Goal: Information Seeking & Learning: Learn about a topic

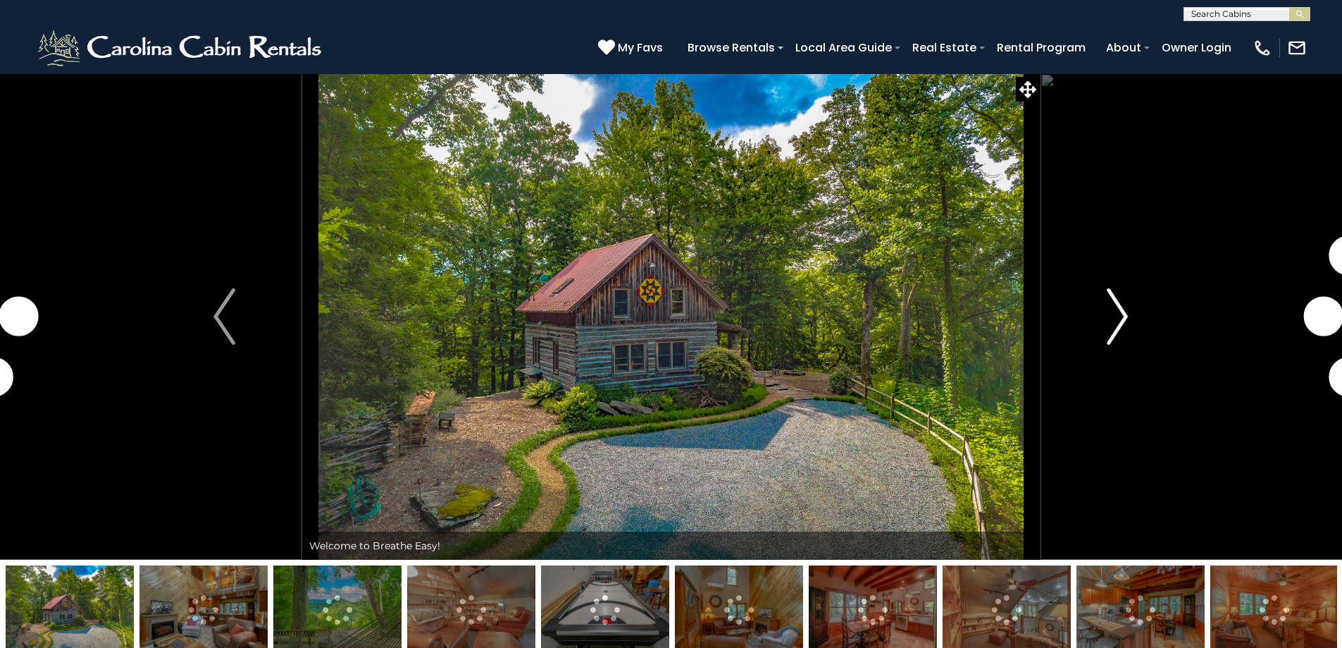
click at [1111, 325] on img "Next" at bounding box center [1117, 316] width 21 height 56
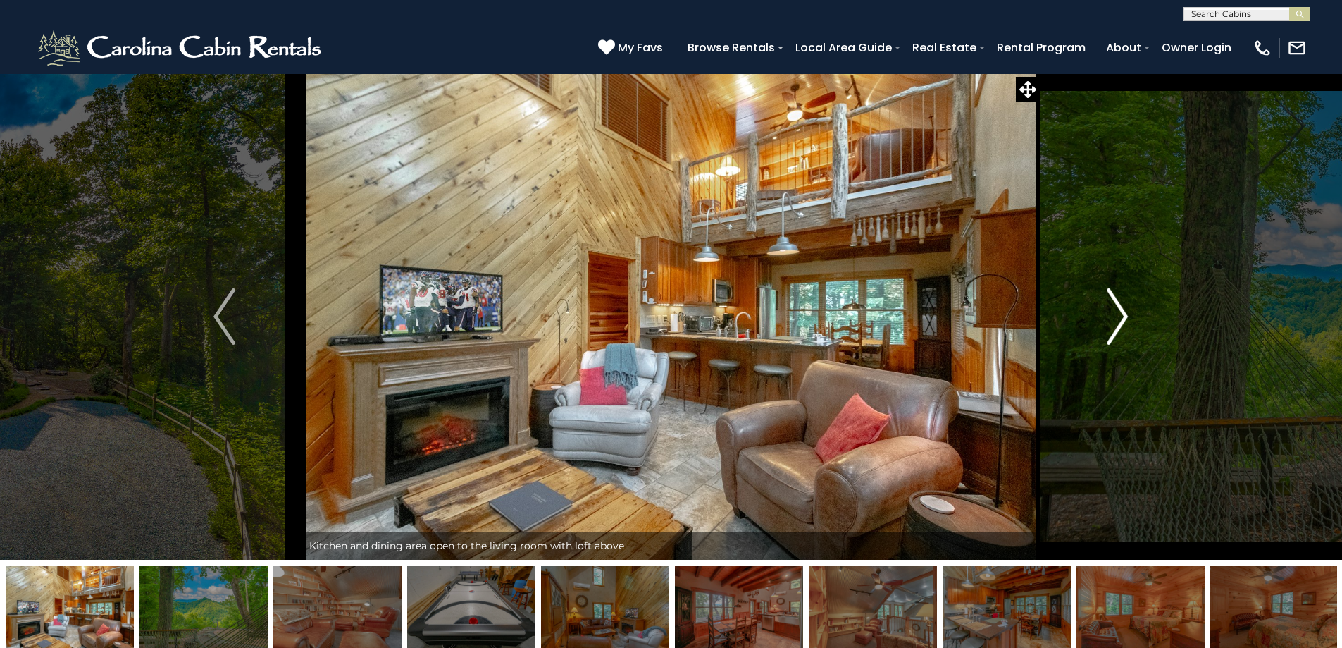
click at [1111, 325] on img "Next" at bounding box center [1117, 316] width 21 height 56
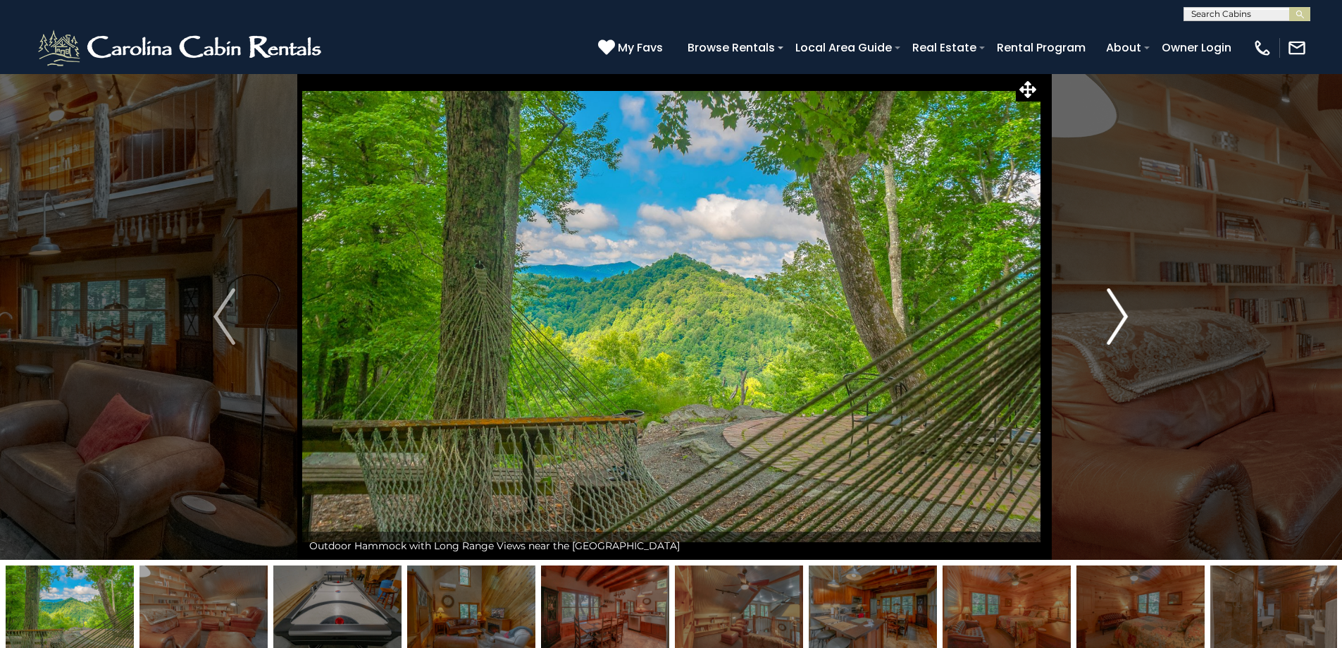
click at [1111, 325] on img "Next" at bounding box center [1117, 316] width 21 height 56
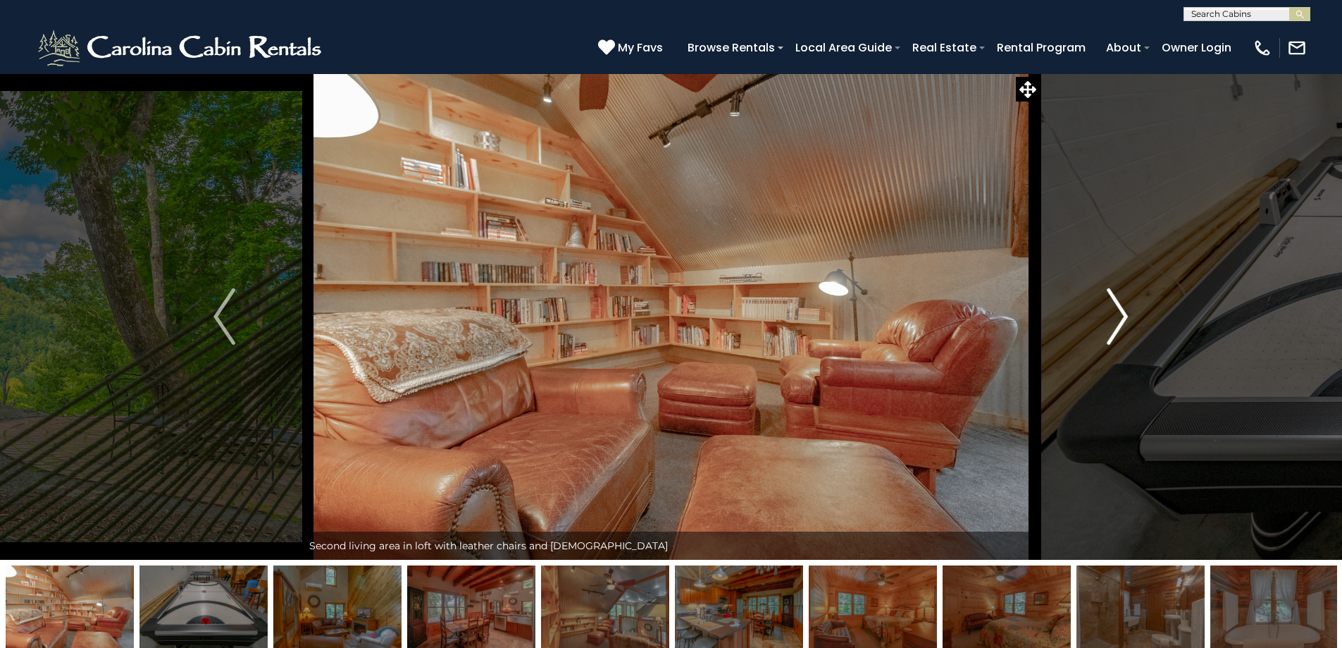
click at [1111, 325] on img "Next" at bounding box center [1117, 316] width 21 height 56
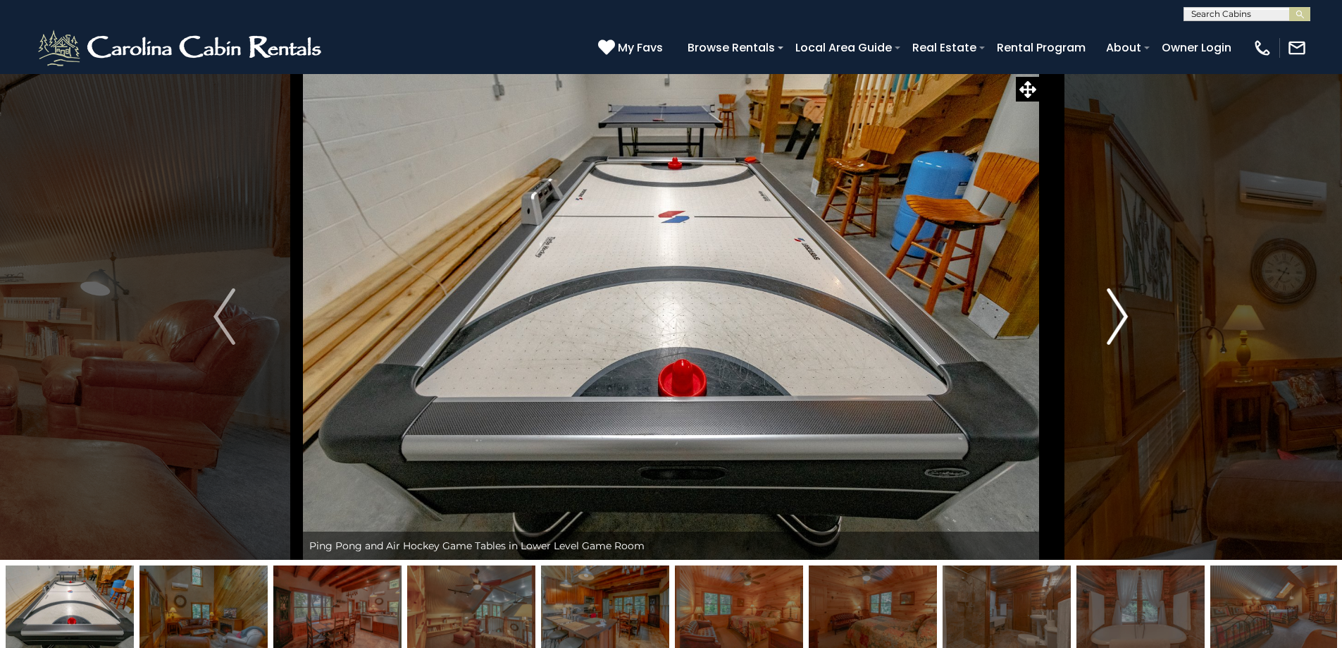
click at [1111, 325] on img "Next" at bounding box center [1117, 316] width 21 height 56
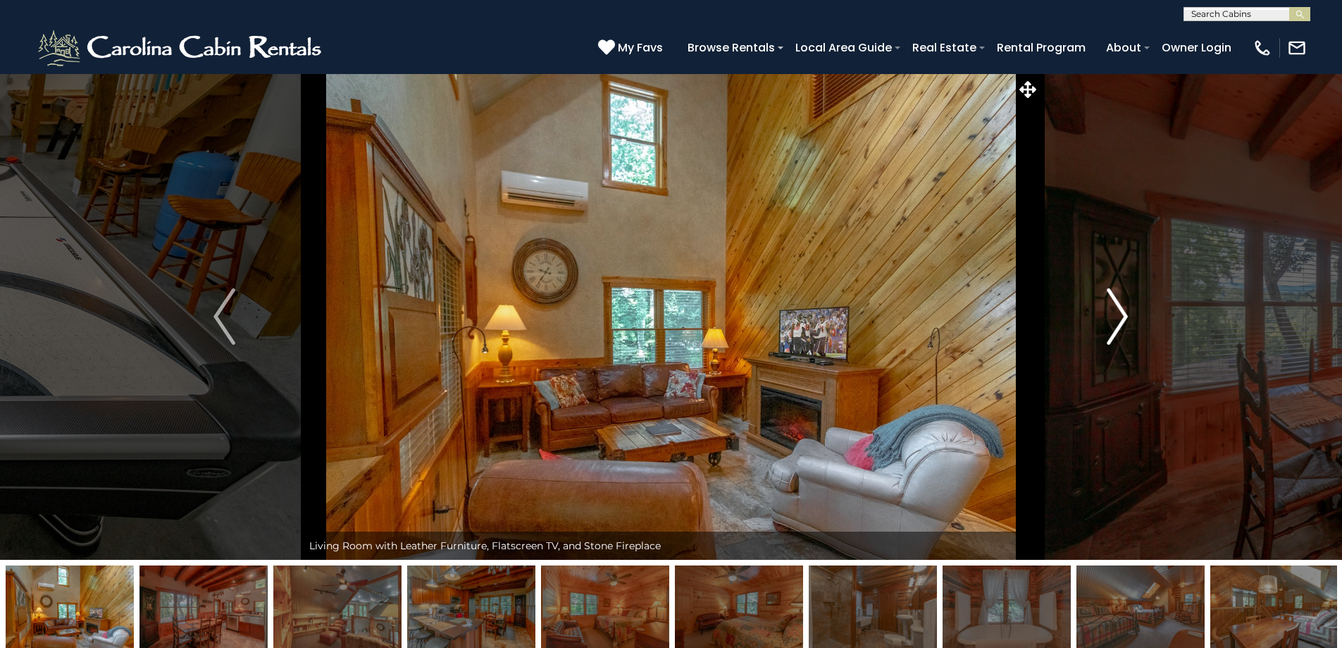
click at [1111, 325] on img "Next" at bounding box center [1117, 316] width 21 height 56
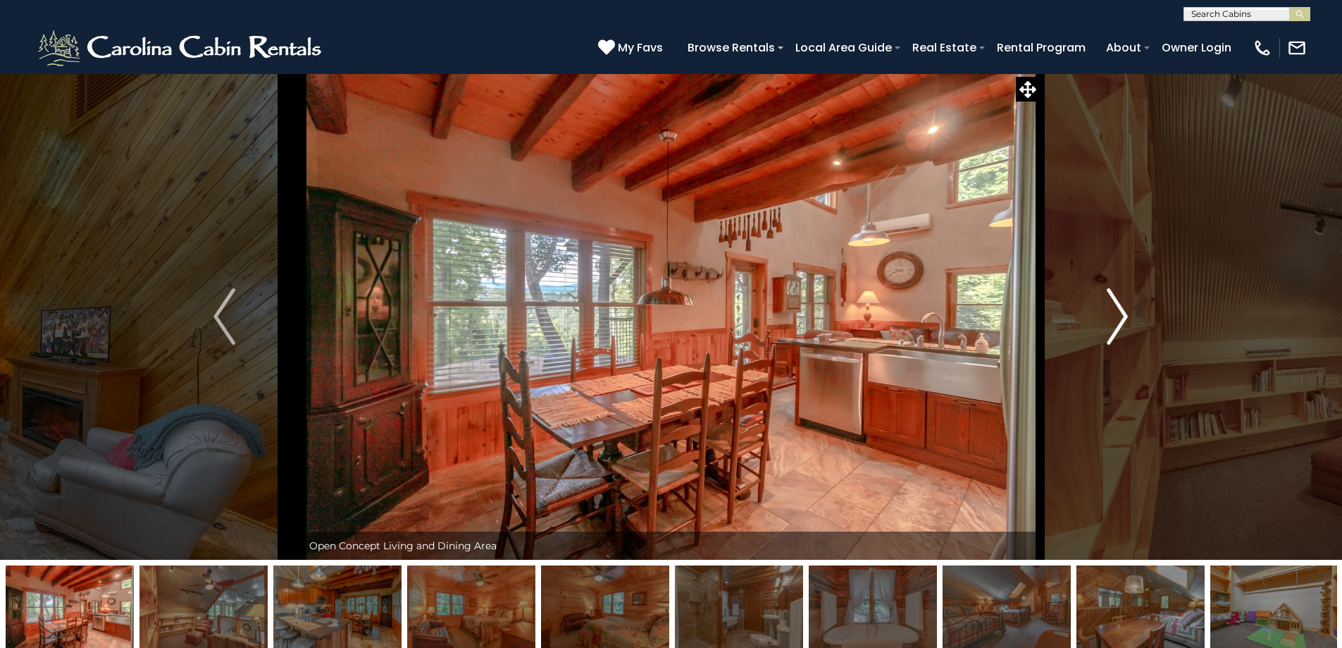
click at [1111, 325] on img "Next" at bounding box center [1117, 316] width 21 height 56
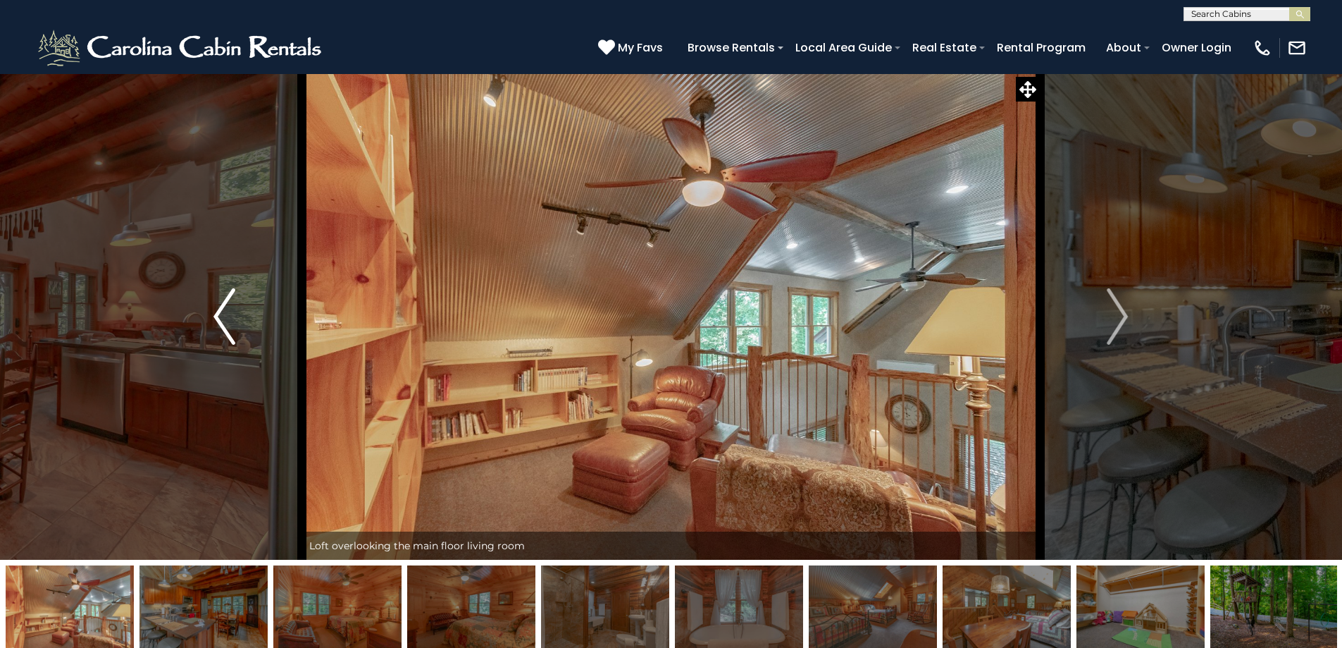
click at [220, 325] on img "Previous" at bounding box center [224, 316] width 21 height 56
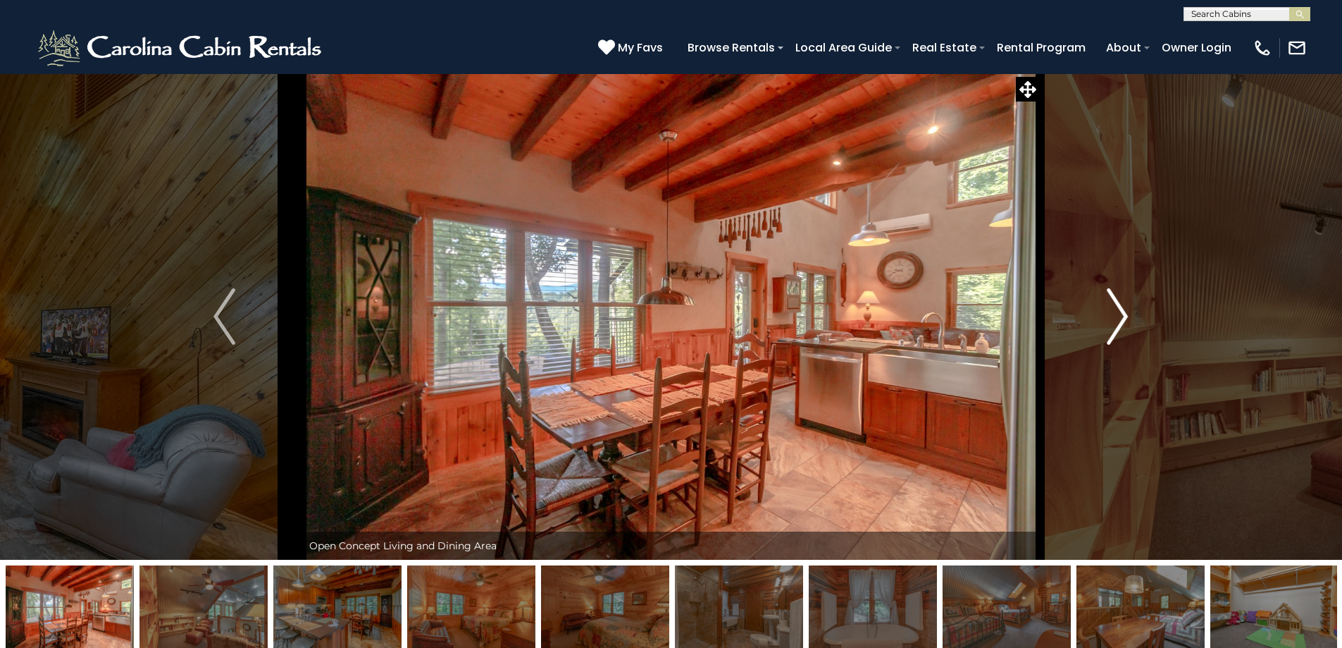
click at [1112, 326] on img "Next" at bounding box center [1117, 316] width 21 height 56
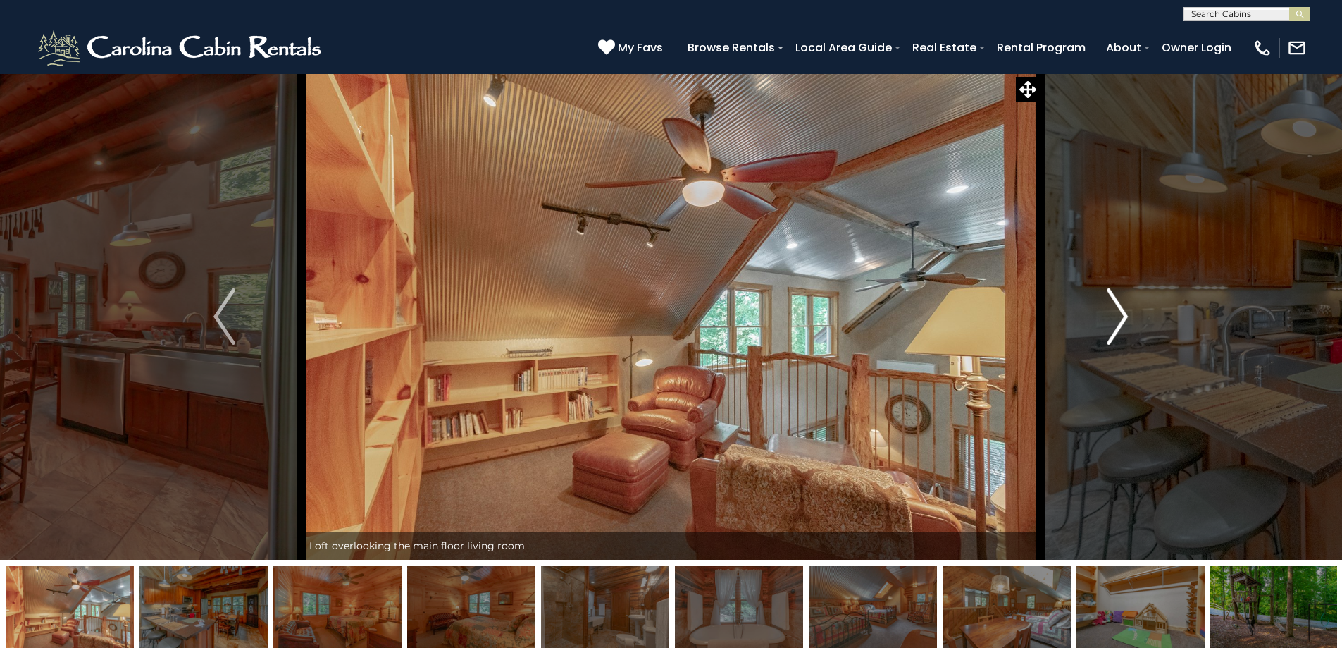
click at [1112, 326] on img "Next" at bounding box center [1117, 316] width 21 height 56
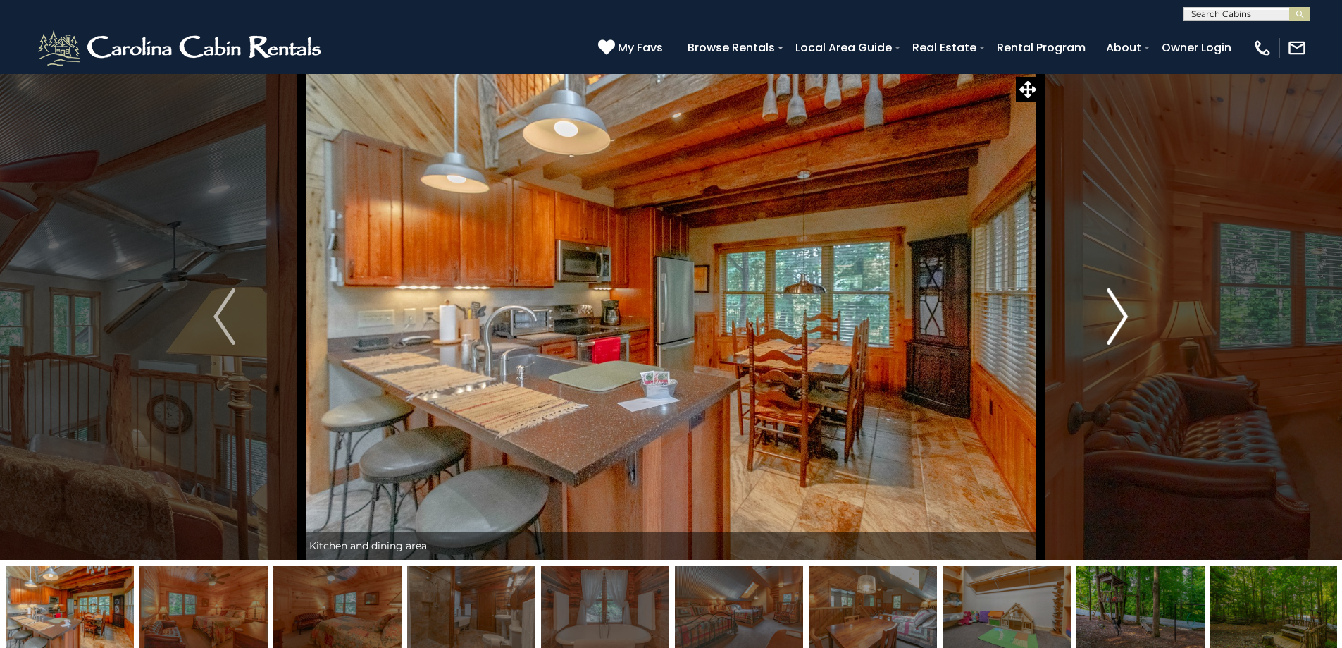
click at [1112, 326] on img "Next" at bounding box center [1117, 316] width 21 height 56
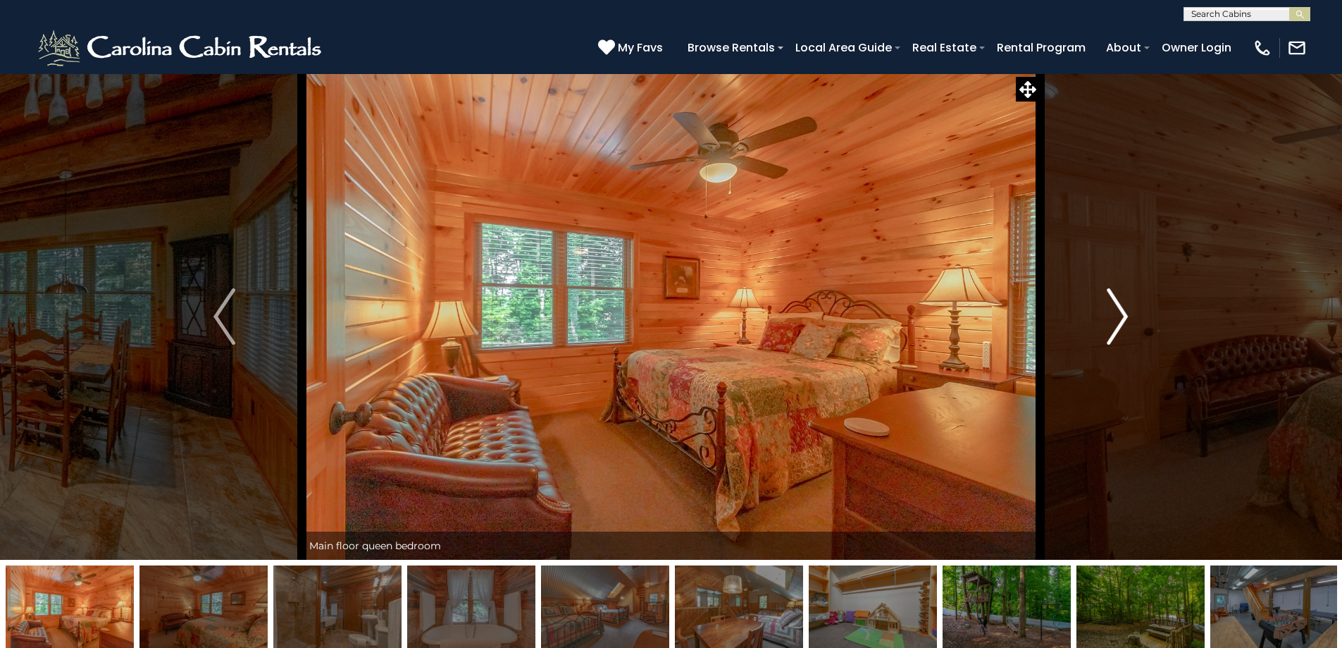
click at [1112, 326] on img "Next" at bounding box center [1117, 316] width 21 height 56
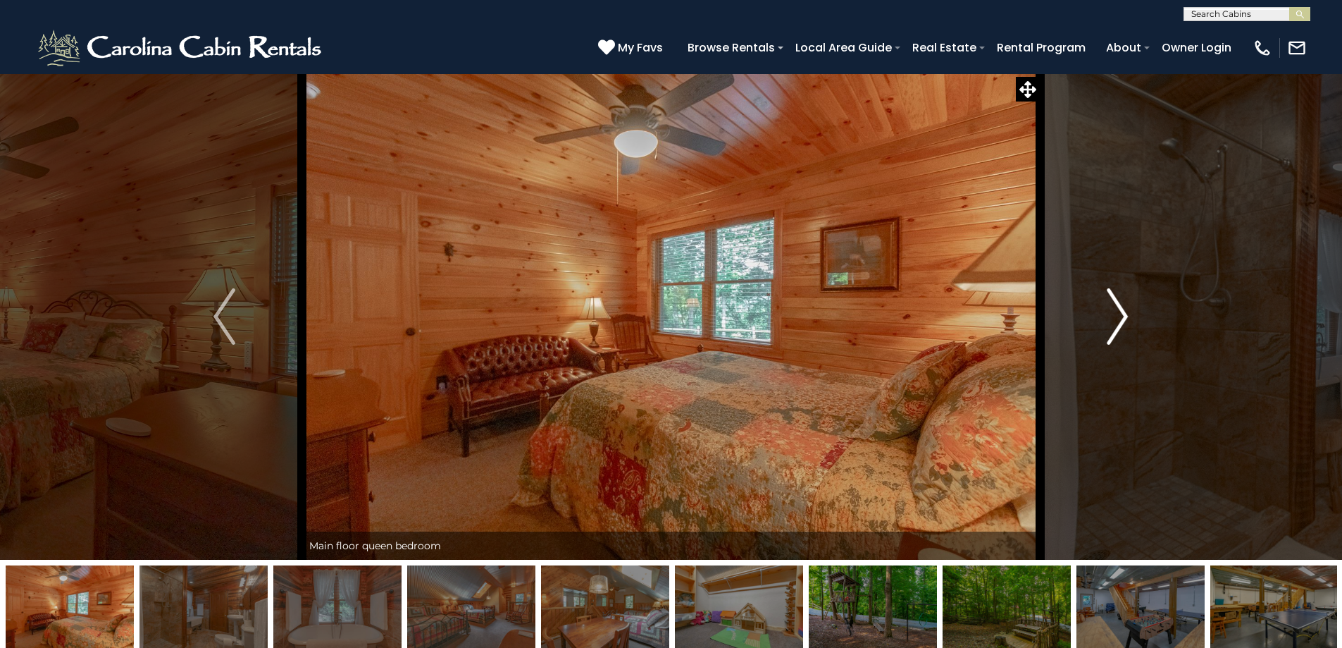
click at [1112, 326] on img "Next" at bounding box center [1117, 316] width 21 height 56
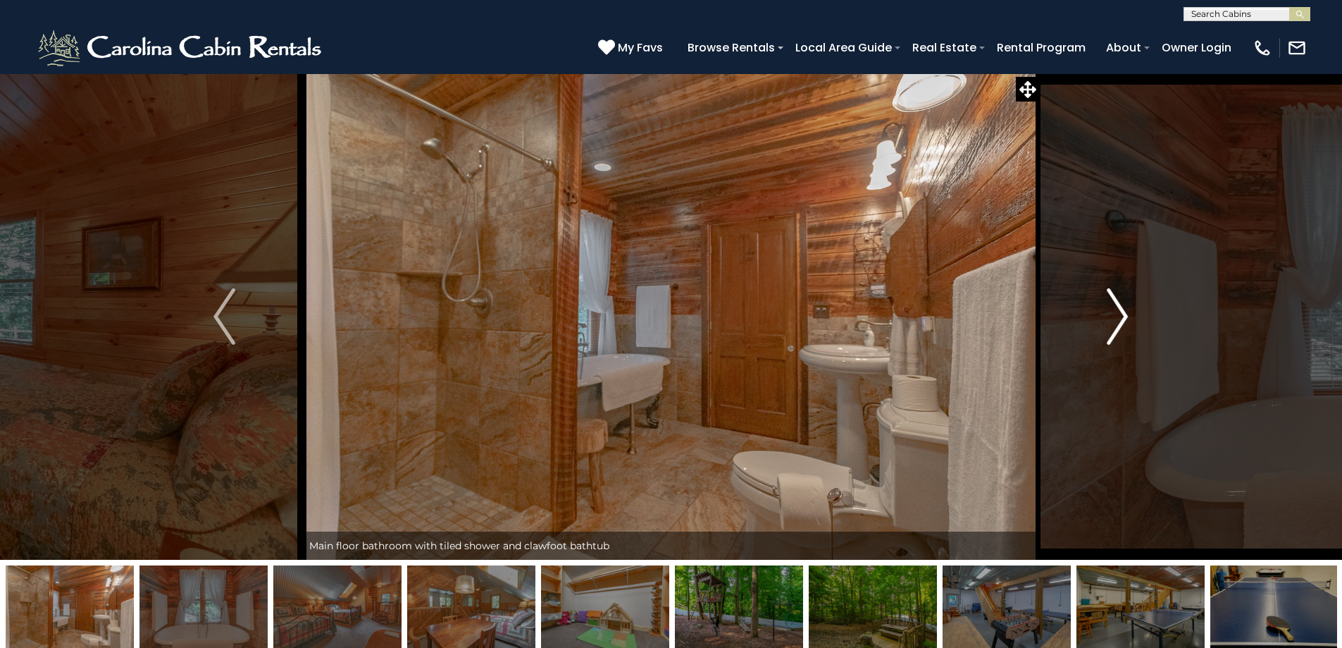
click at [1112, 326] on img "Next" at bounding box center [1117, 316] width 21 height 56
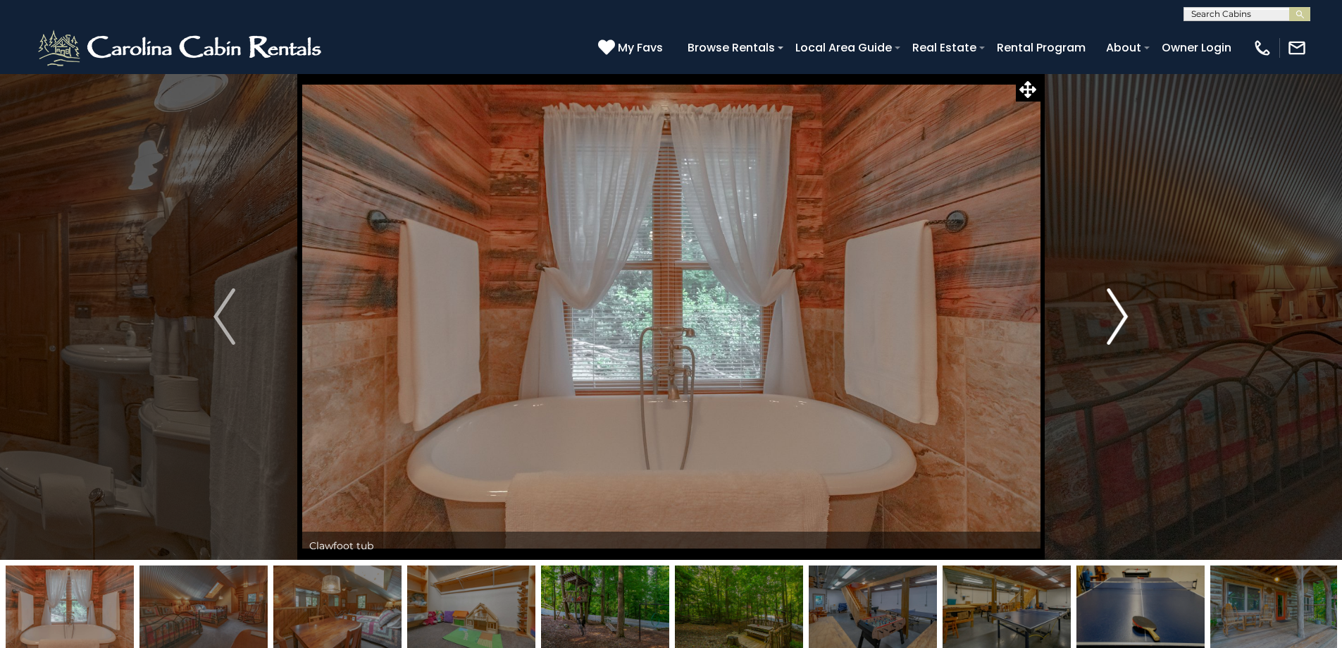
click at [1112, 326] on img "Next" at bounding box center [1117, 316] width 21 height 56
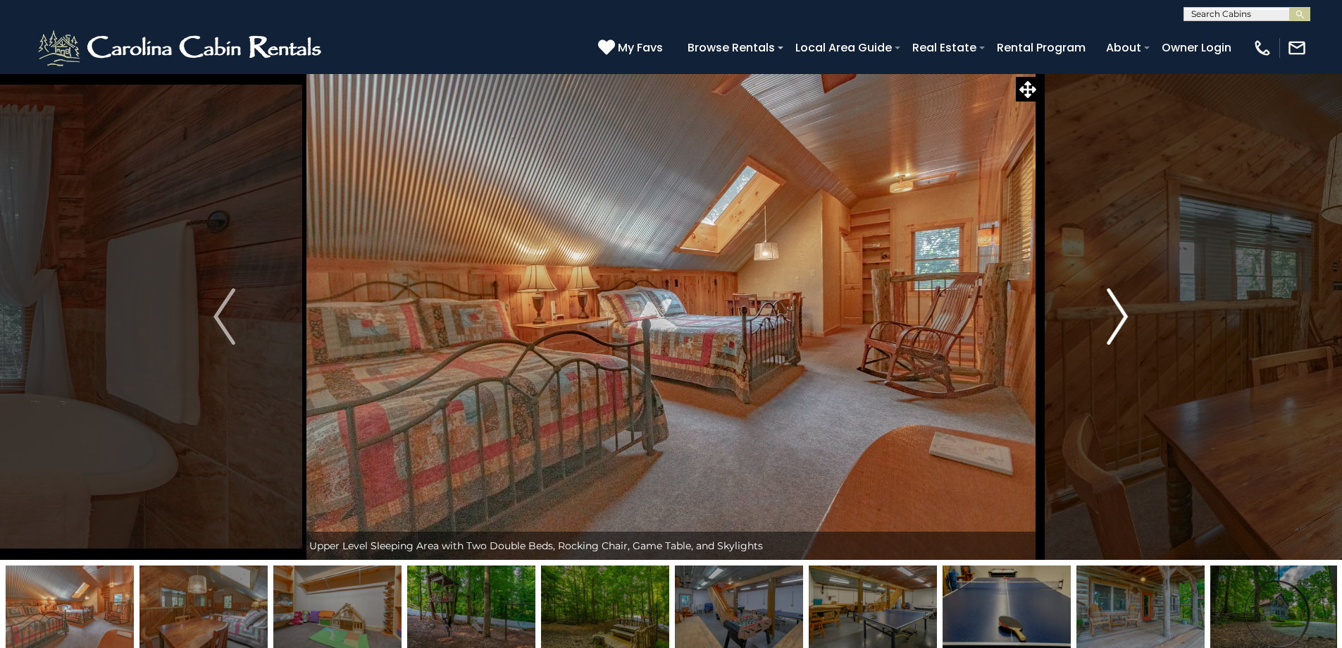
click at [1112, 326] on img "Next" at bounding box center [1117, 316] width 21 height 56
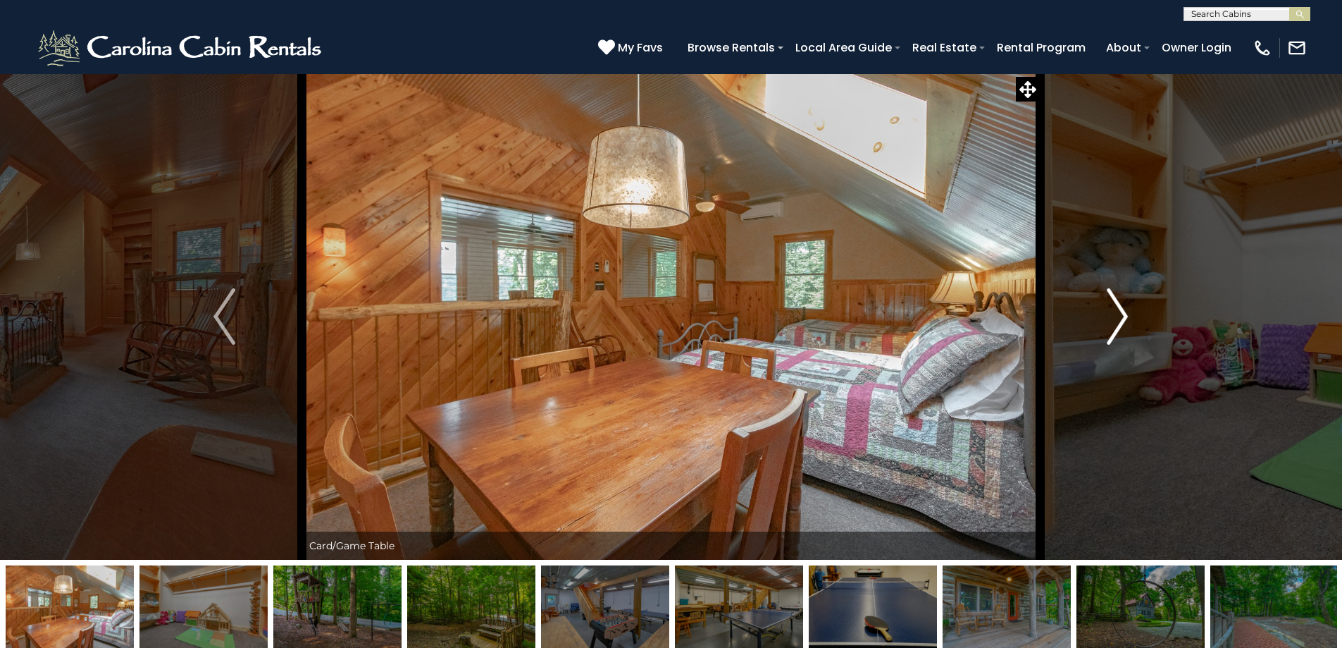
click at [1112, 326] on img "Next" at bounding box center [1117, 316] width 21 height 56
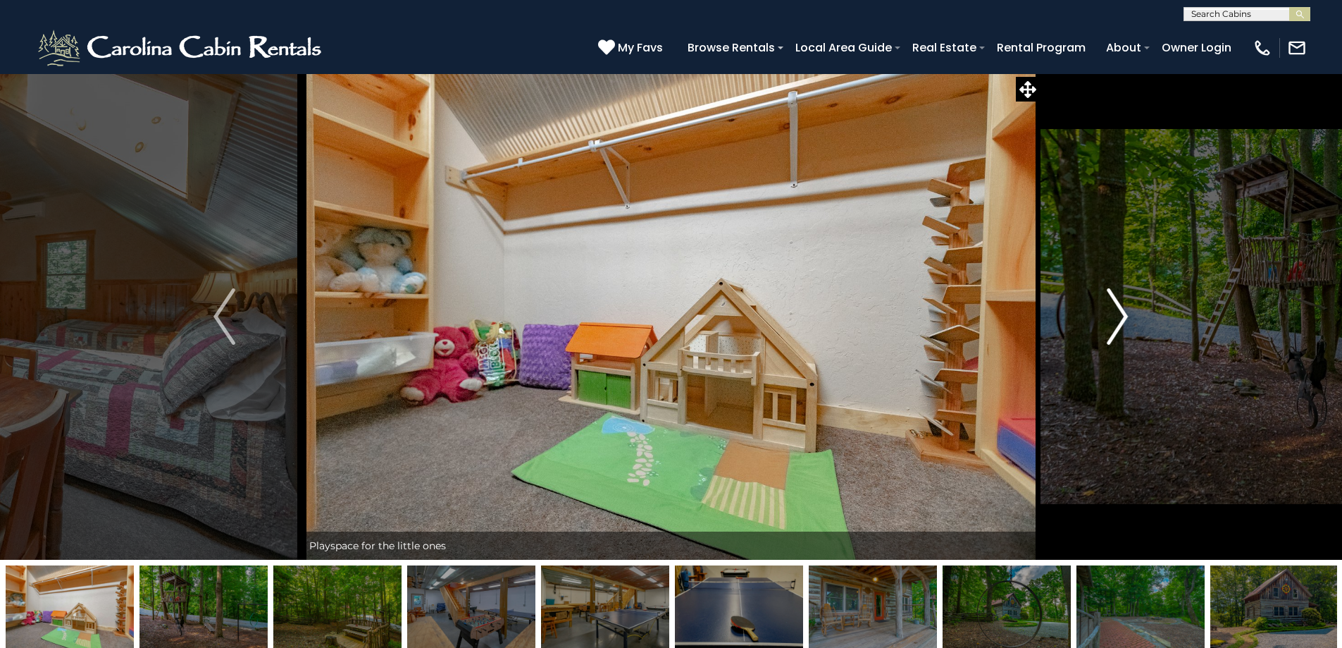
click at [1112, 326] on img "Next" at bounding box center [1117, 316] width 21 height 56
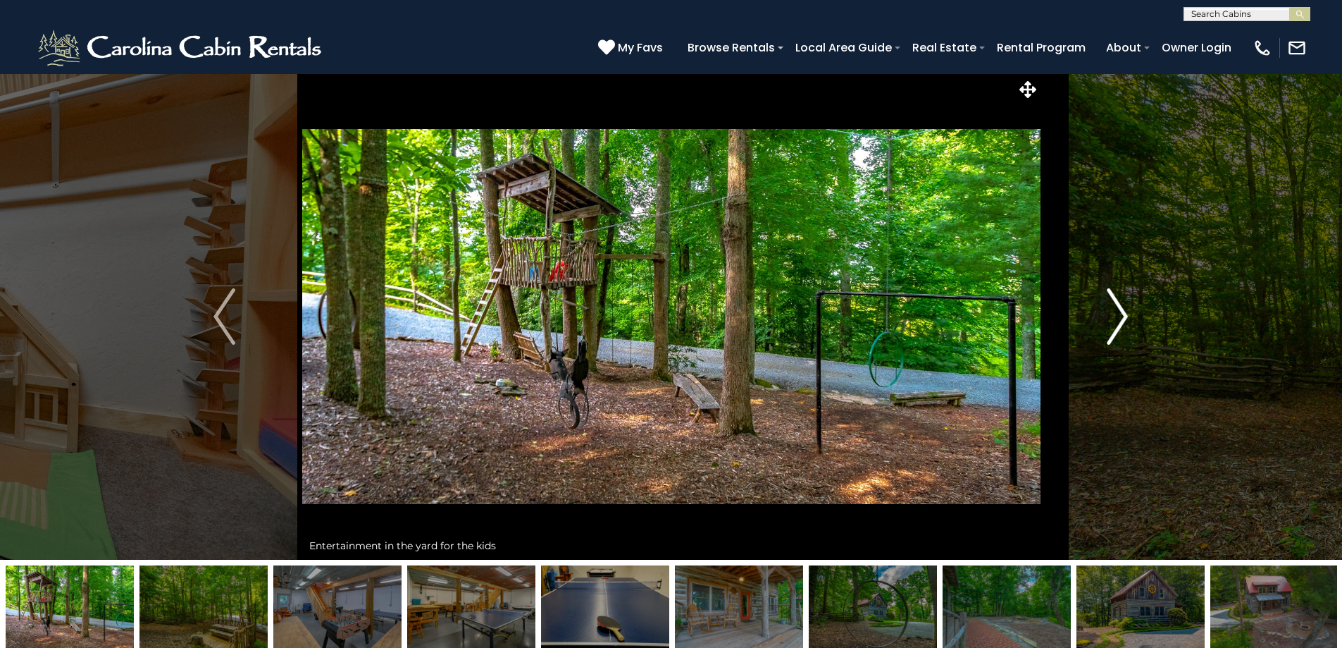
click at [1112, 326] on img "Next" at bounding box center [1117, 316] width 21 height 56
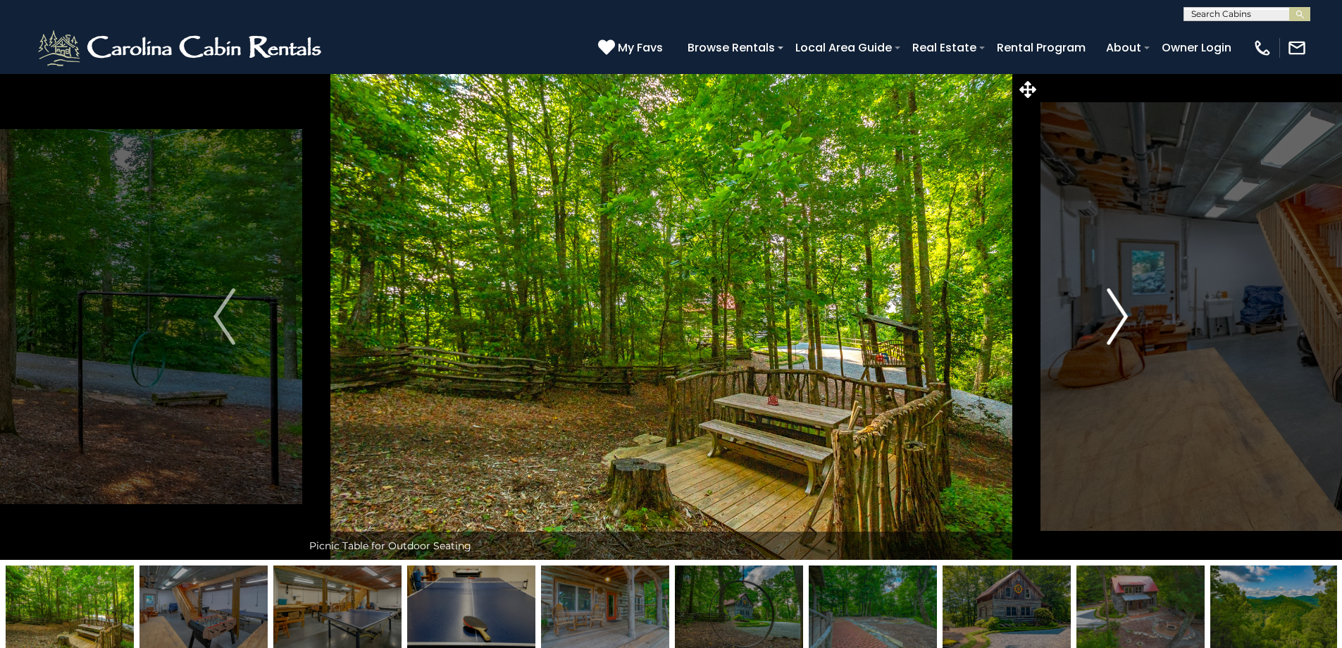
click at [1112, 326] on img "Next" at bounding box center [1117, 316] width 21 height 56
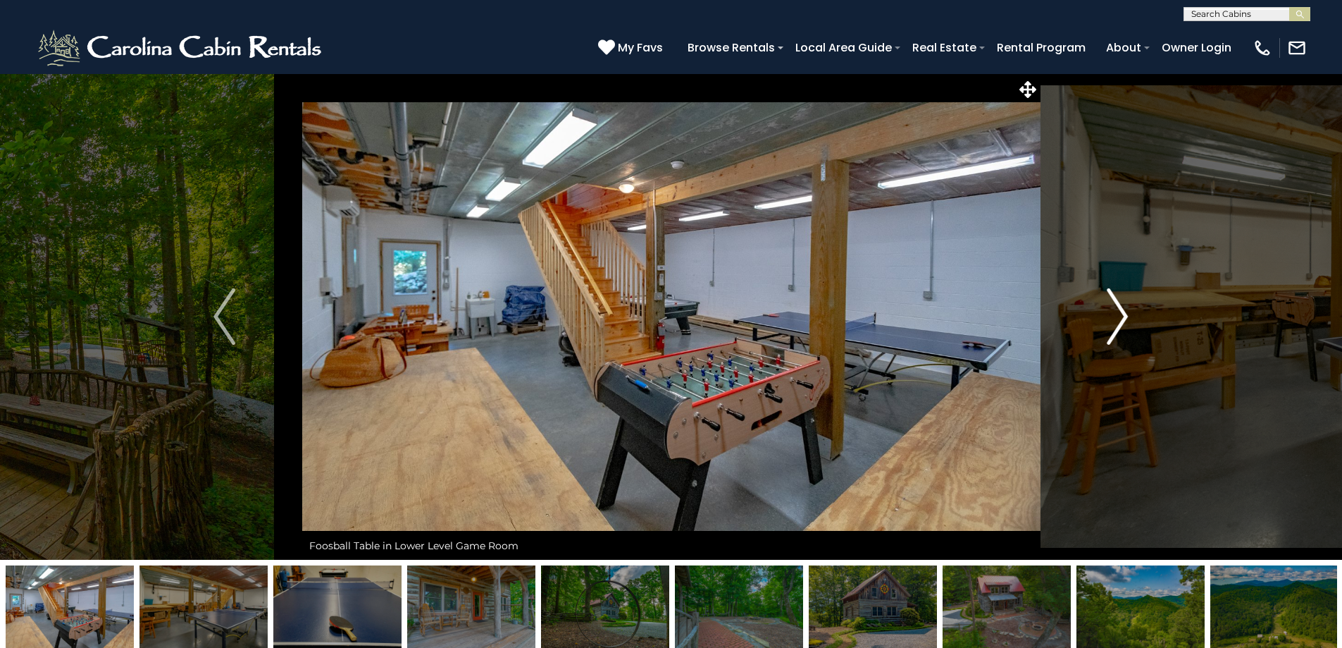
click at [1112, 326] on img "Next" at bounding box center [1117, 316] width 21 height 56
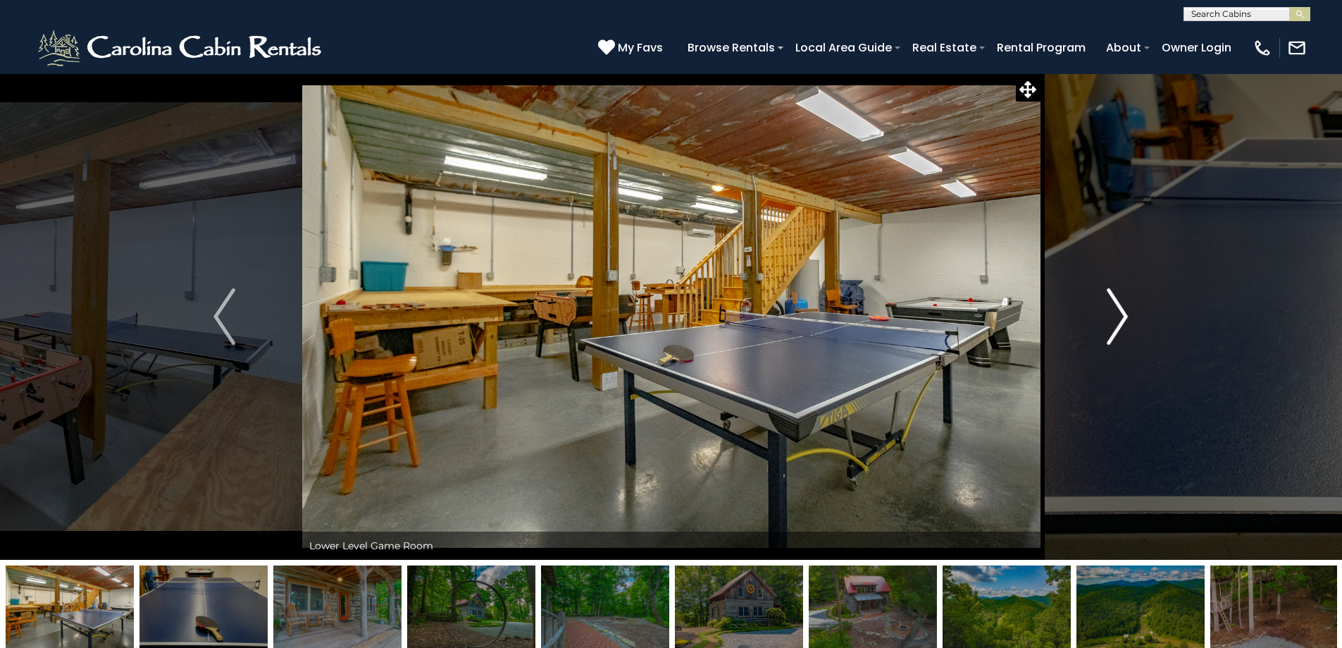
click at [1112, 326] on img "Next" at bounding box center [1117, 316] width 21 height 56
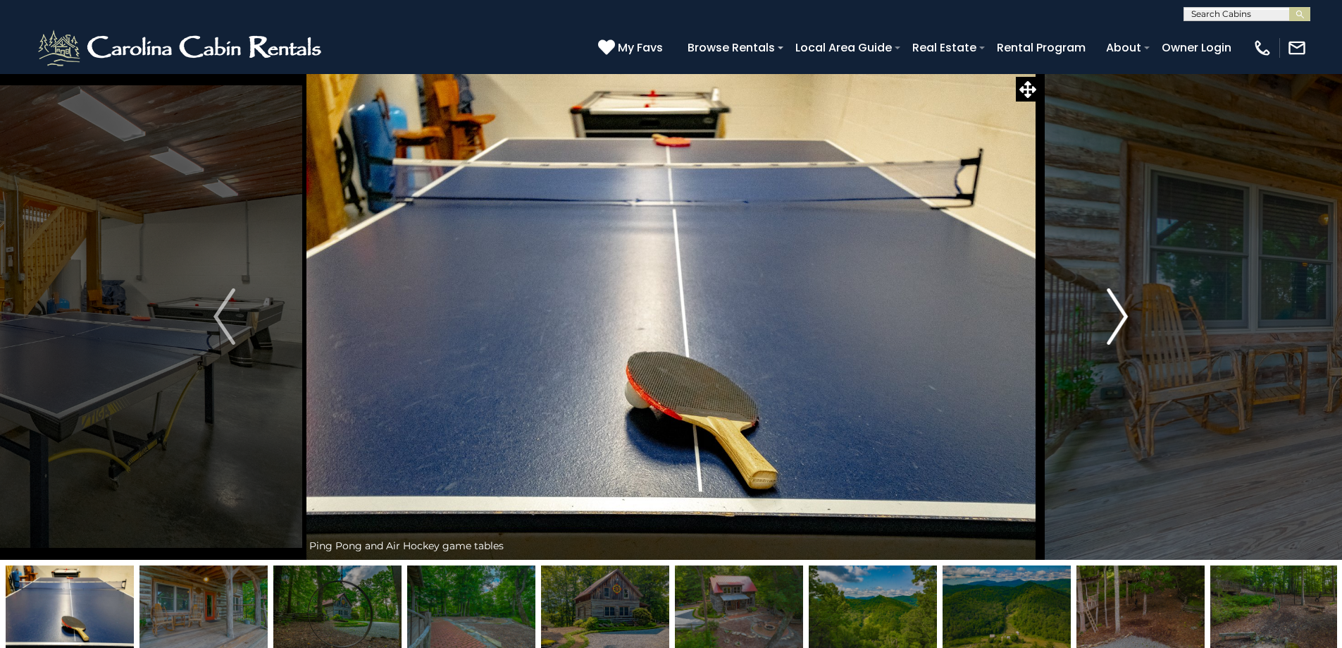
click at [1112, 326] on img "Next" at bounding box center [1117, 316] width 21 height 56
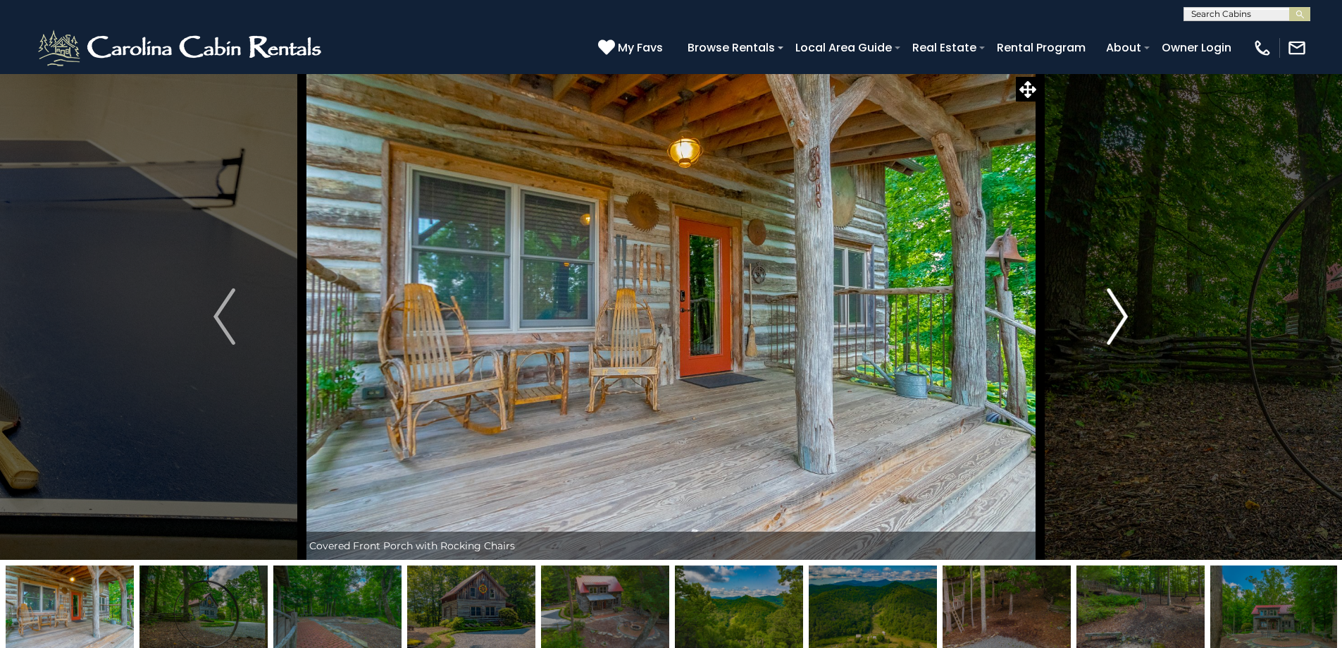
click at [1112, 326] on img "Next" at bounding box center [1117, 316] width 21 height 56
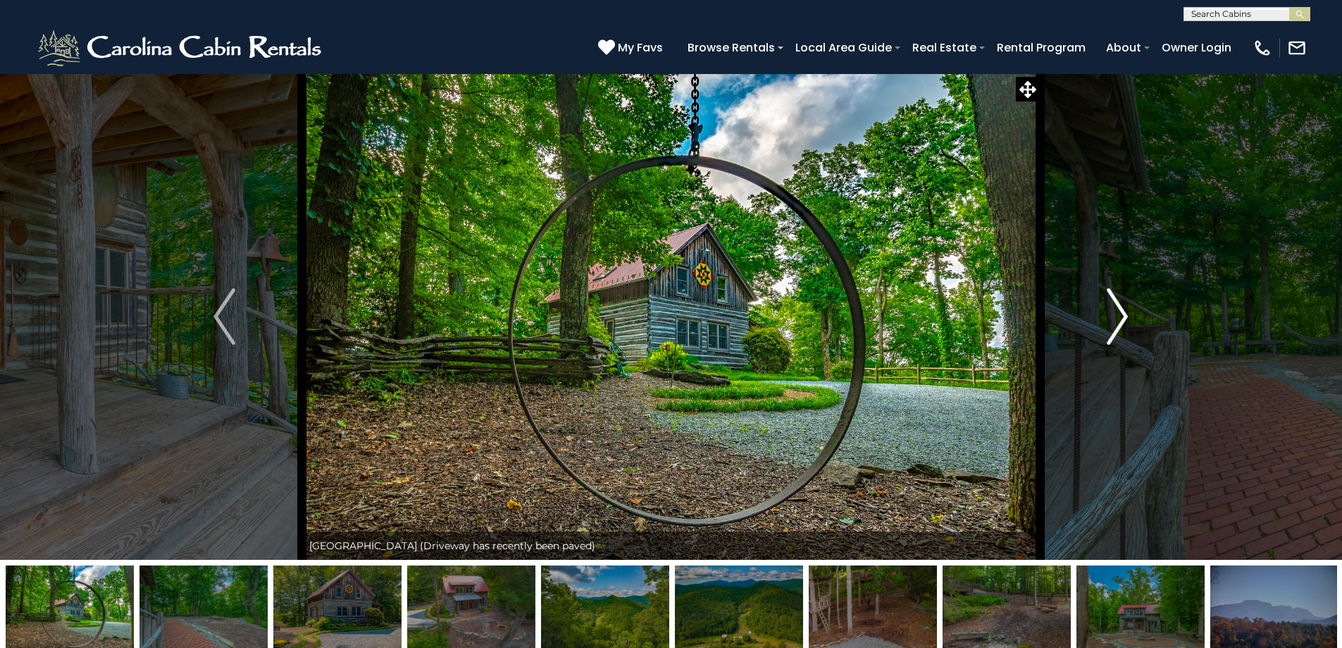
click at [1112, 326] on img "Next" at bounding box center [1117, 316] width 21 height 56
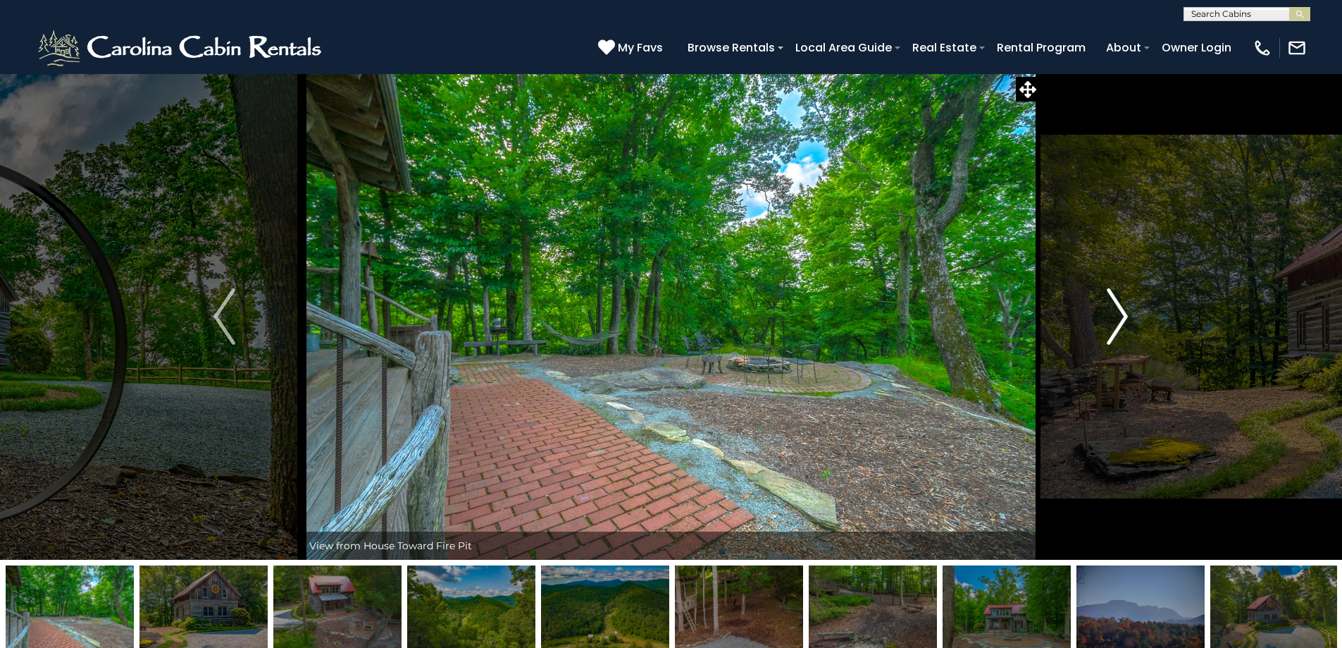
click at [1112, 326] on img "Next" at bounding box center [1117, 316] width 21 height 56
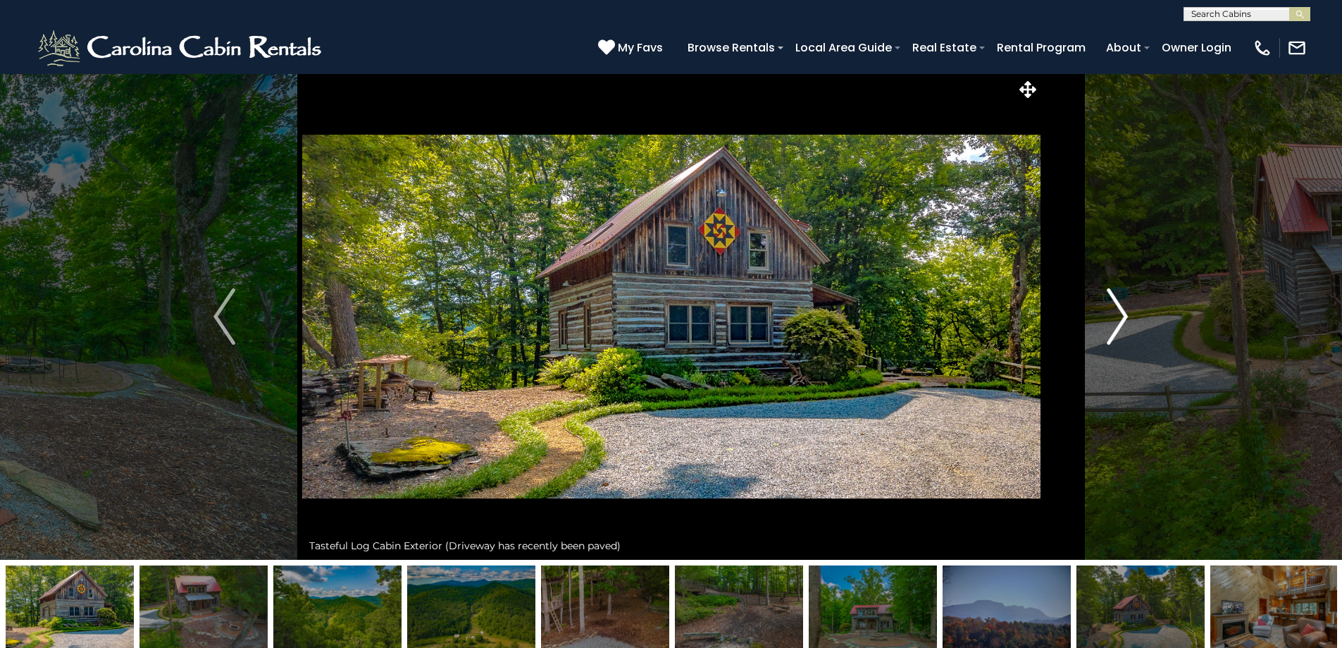
click at [1112, 326] on img "Next" at bounding box center [1117, 316] width 21 height 56
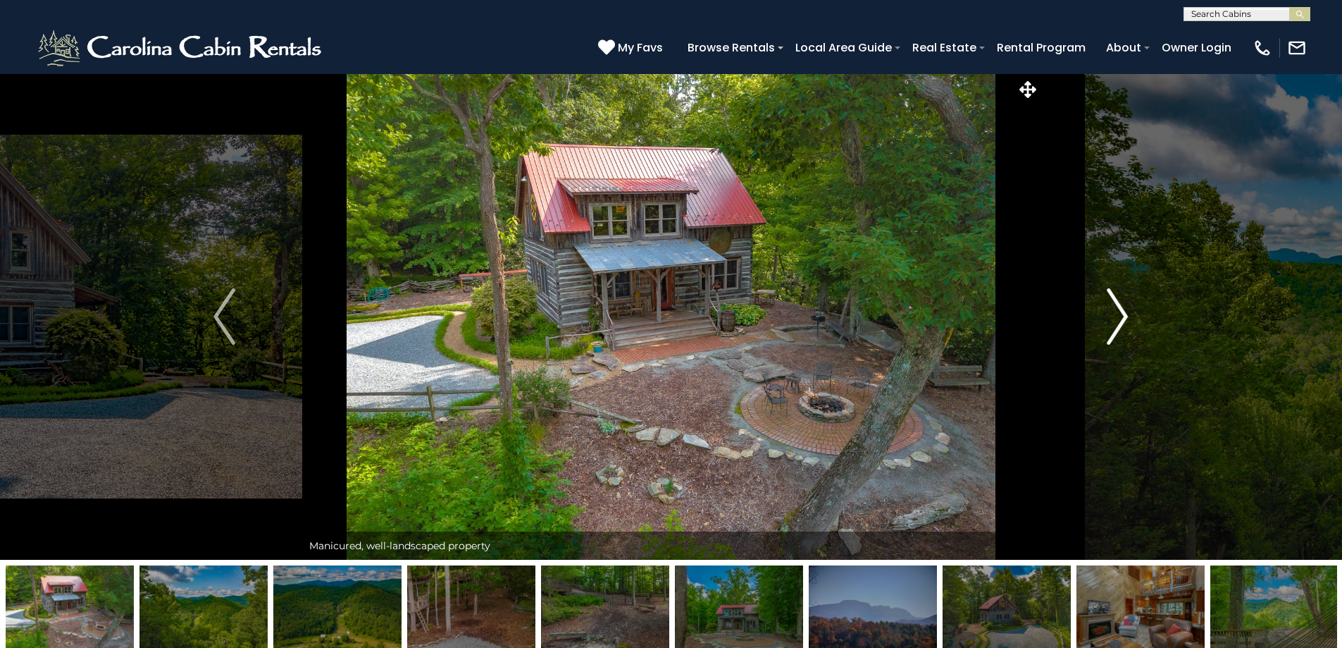
click at [1112, 326] on img "Next" at bounding box center [1117, 316] width 21 height 56
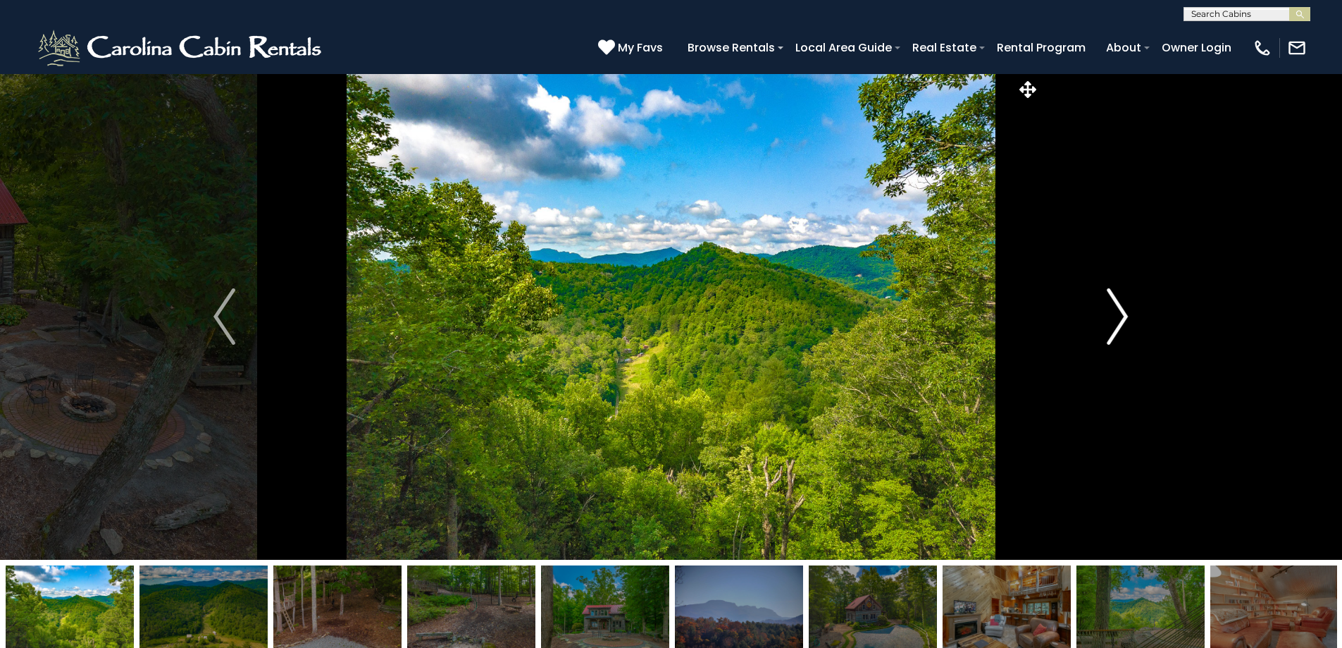
click at [1112, 326] on img "Next" at bounding box center [1117, 316] width 21 height 56
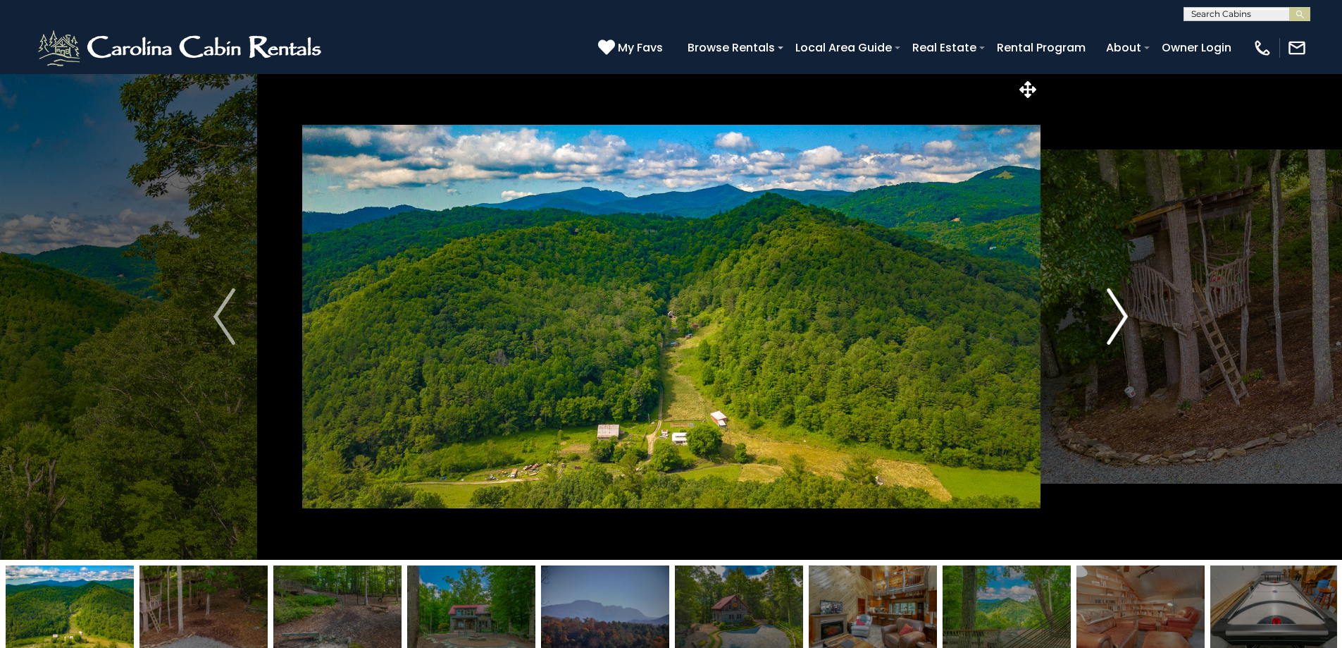
click at [1112, 326] on img "Next" at bounding box center [1117, 316] width 21 height 56
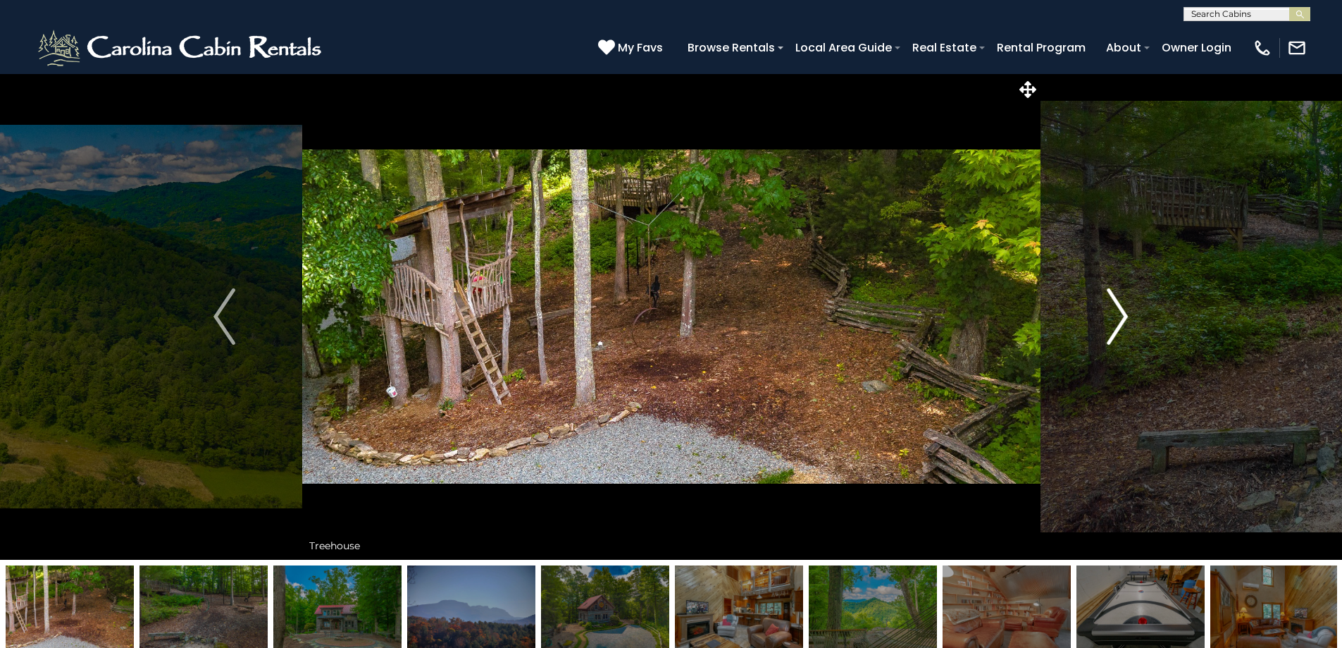
click at [1112, 326] on img "Next" at bounding box center [1117, 316] width 21 height 56
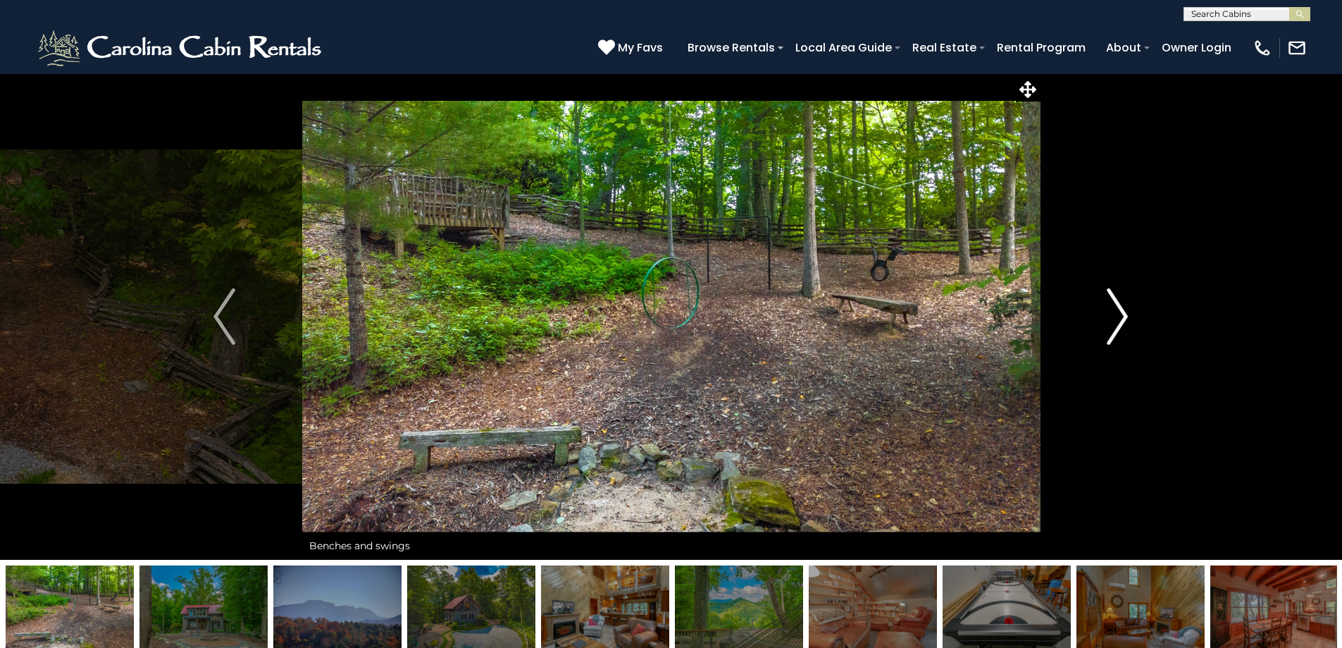
click at [1112, 326] on img "Next" at bounding box center [1117, 316] width 21 height 56
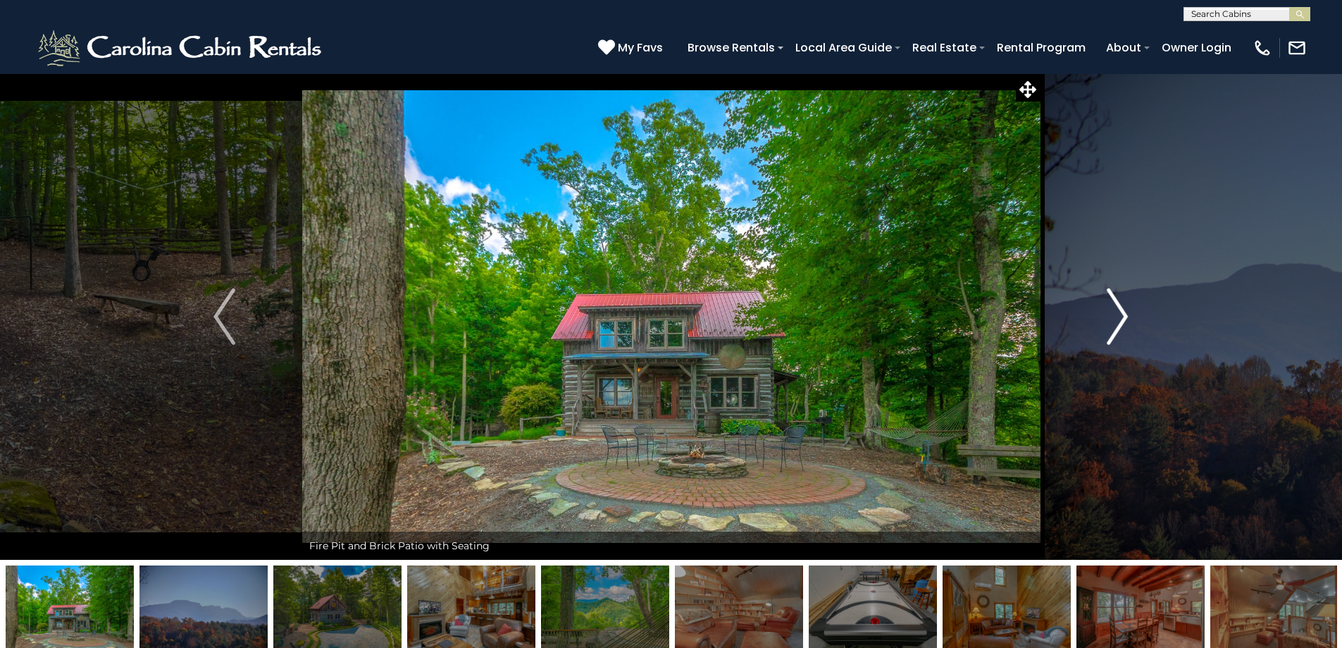
click at [1112, 326] on img "Next" at bounding box center [1117, 316] width 21 height 56
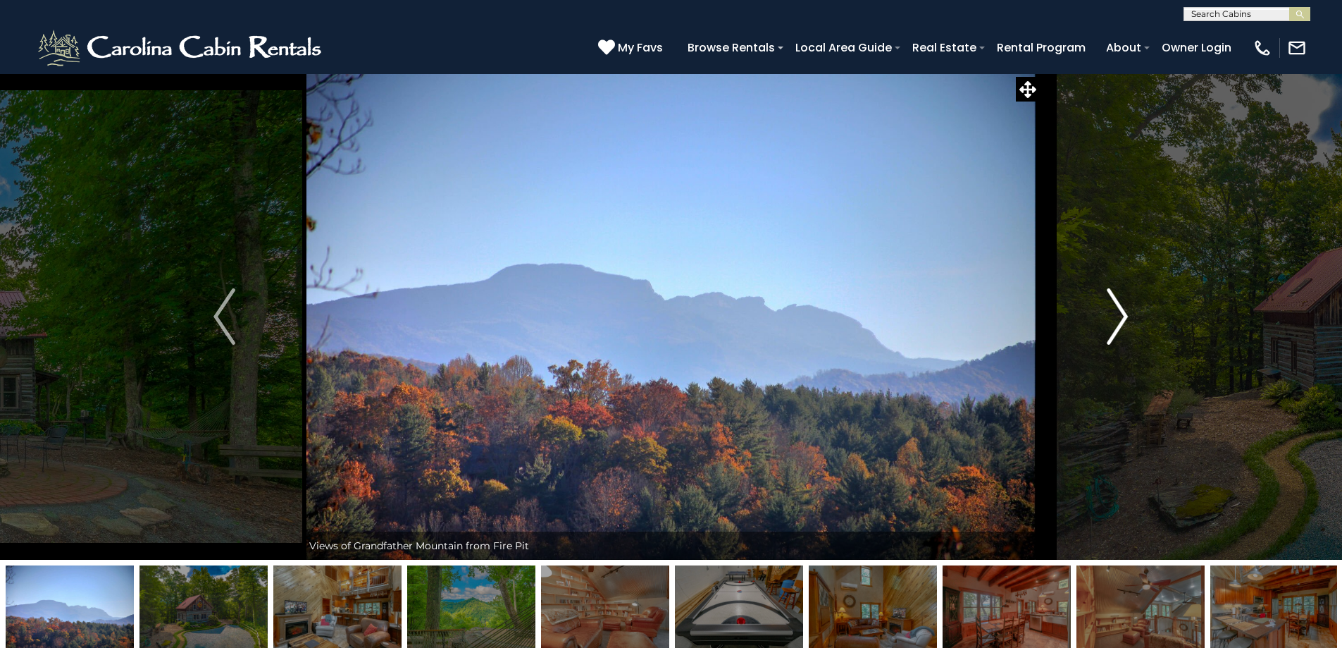
click at [1112, 326] on img "Next" at bounding box center [1117, 316] width 21 height 56
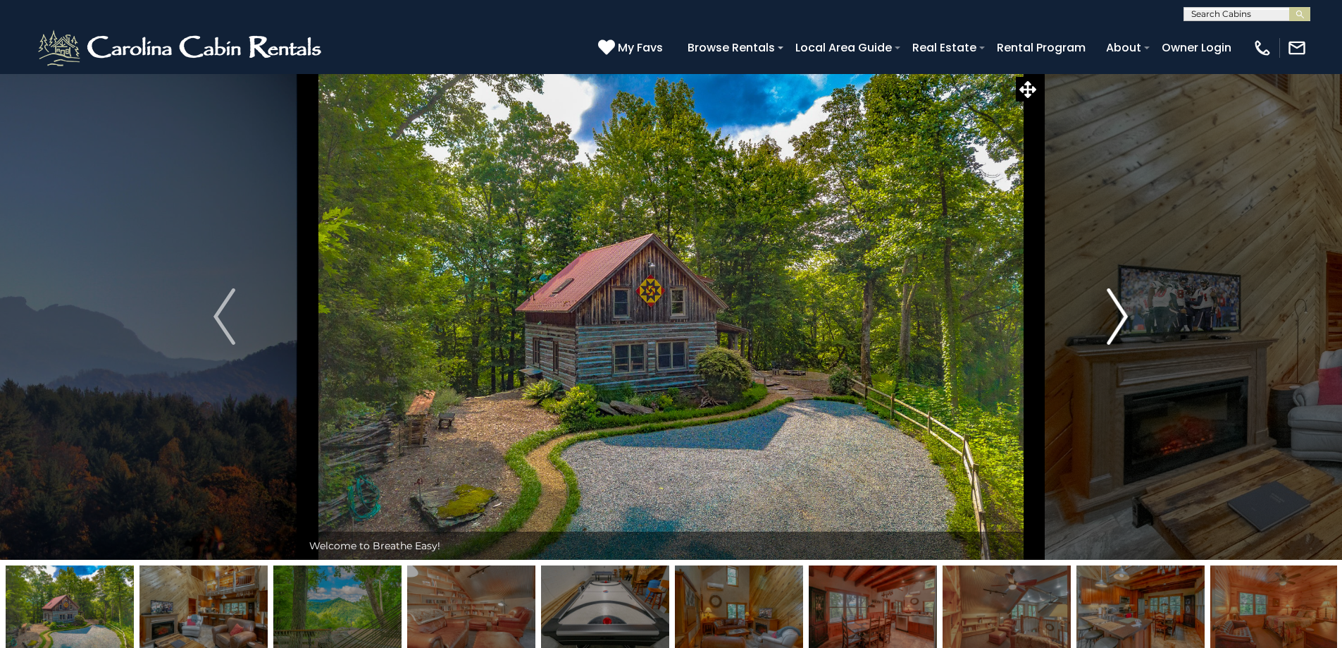
click at [1112, 326] on img "Next" at bounding box center [1117, 316] width 21 height 56
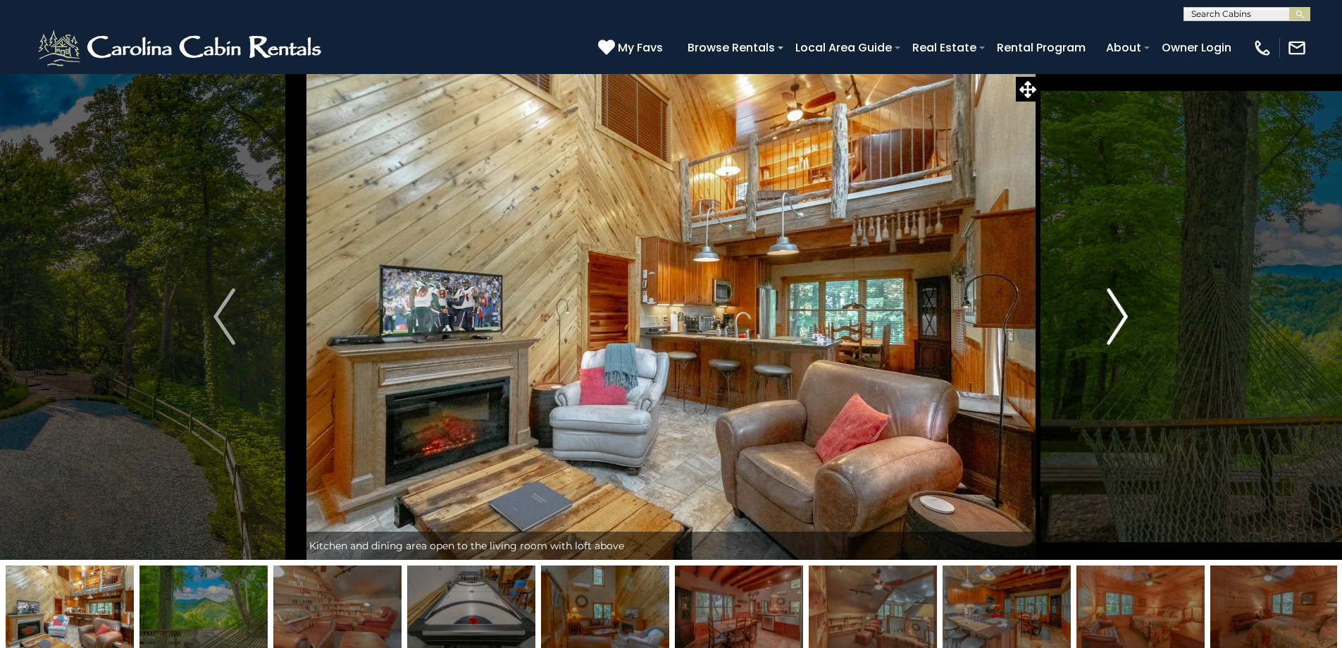
click at [1112, 326] on img "Next" at bounding box center [1117, 316] width 21 height 56
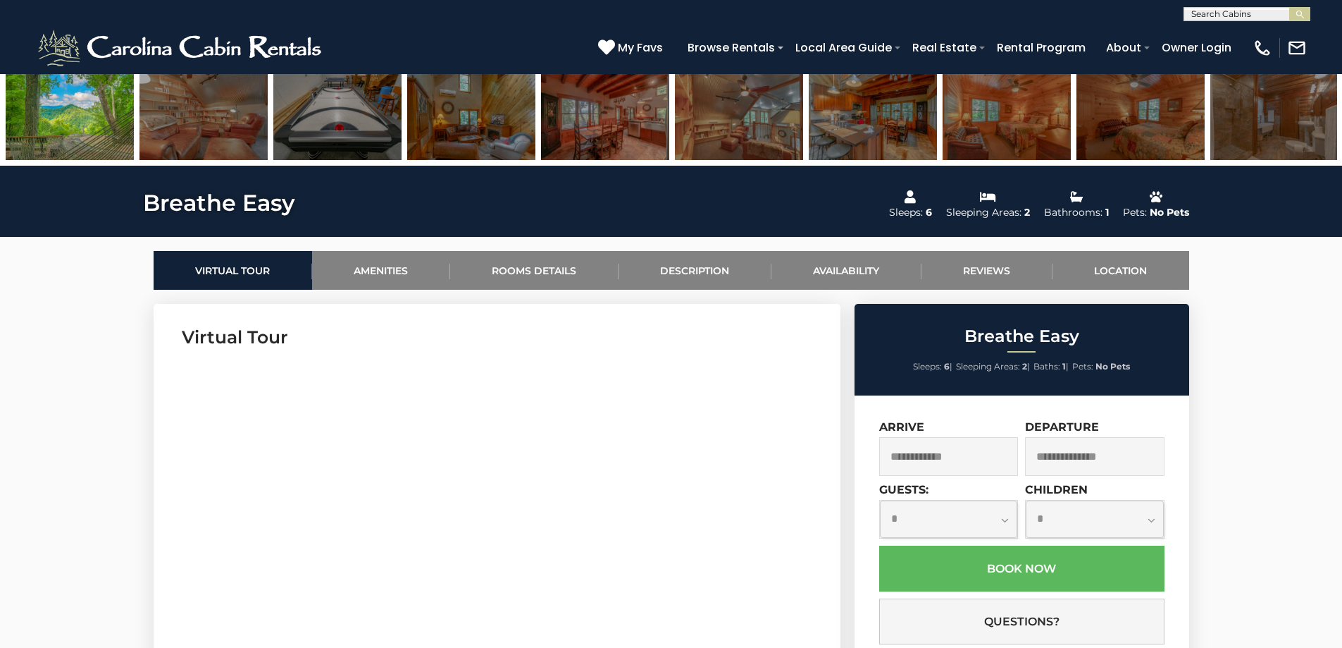
scroll to position [564, 0]
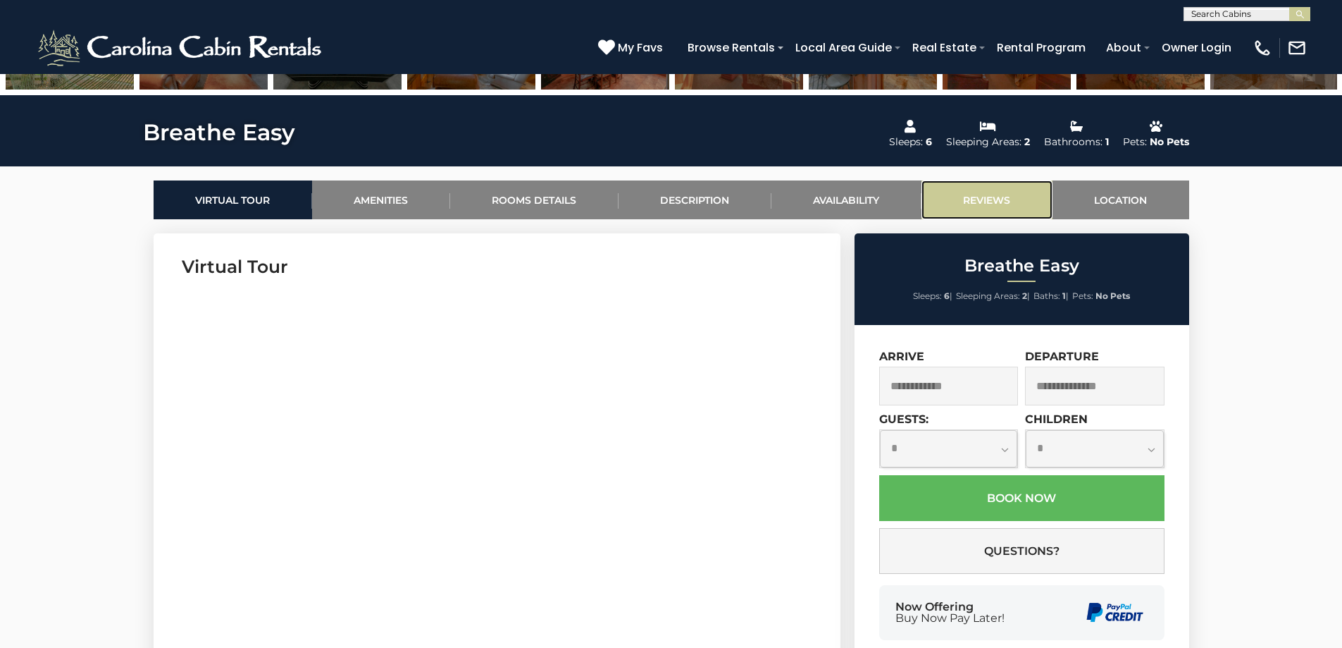
click at [1030, 194] on link "Reviews" at bounding box center [987, 199] width 131 height 39
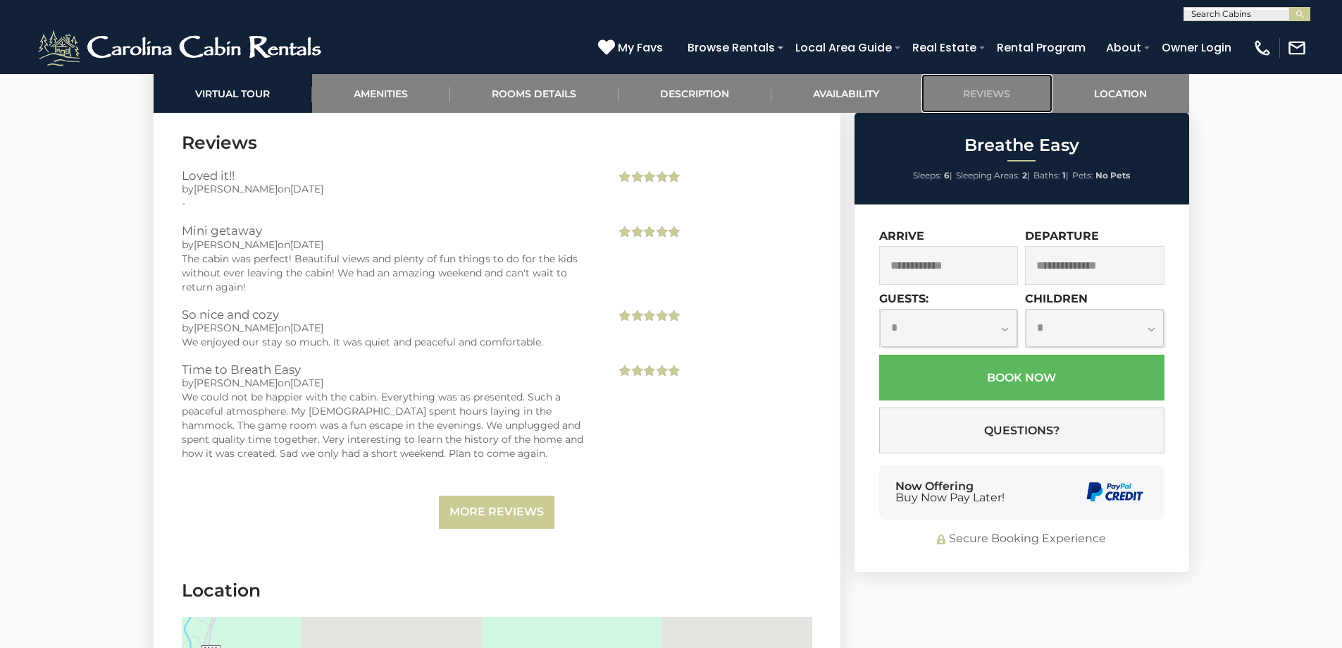
scroll to position [2751, 0]
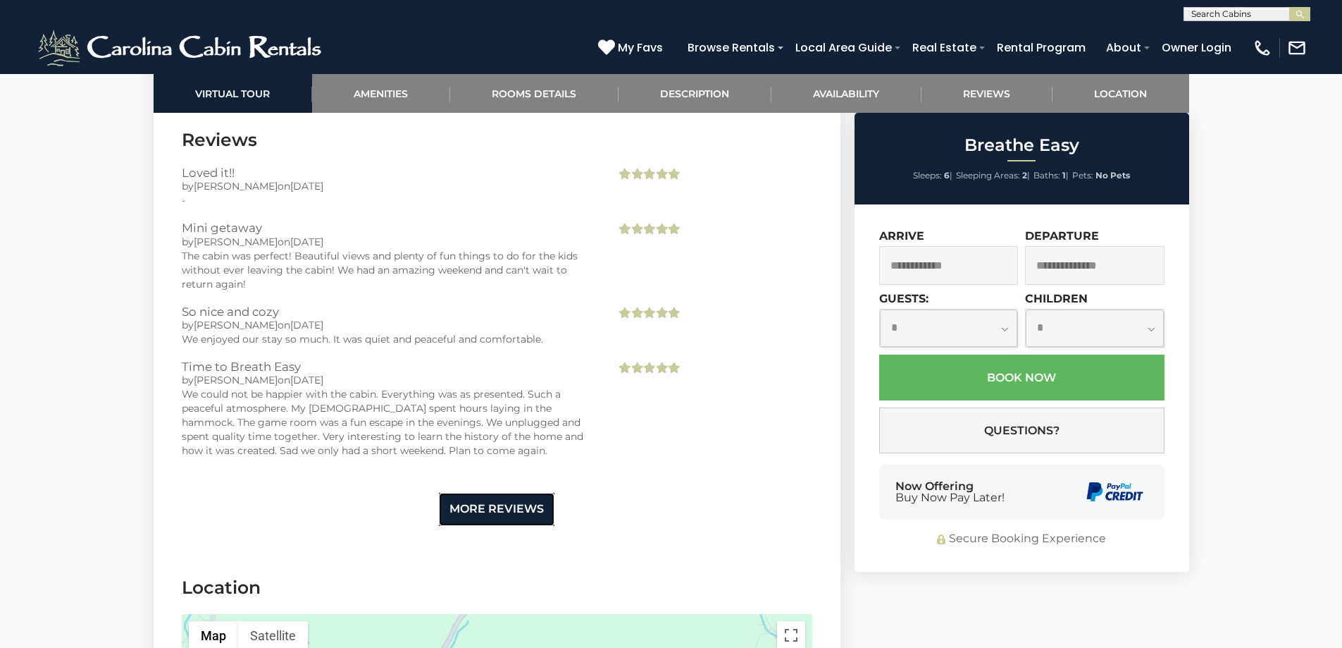
click at [500, 506] on link "More Reviews" at bounding box center [497, 509] width 116 height 33
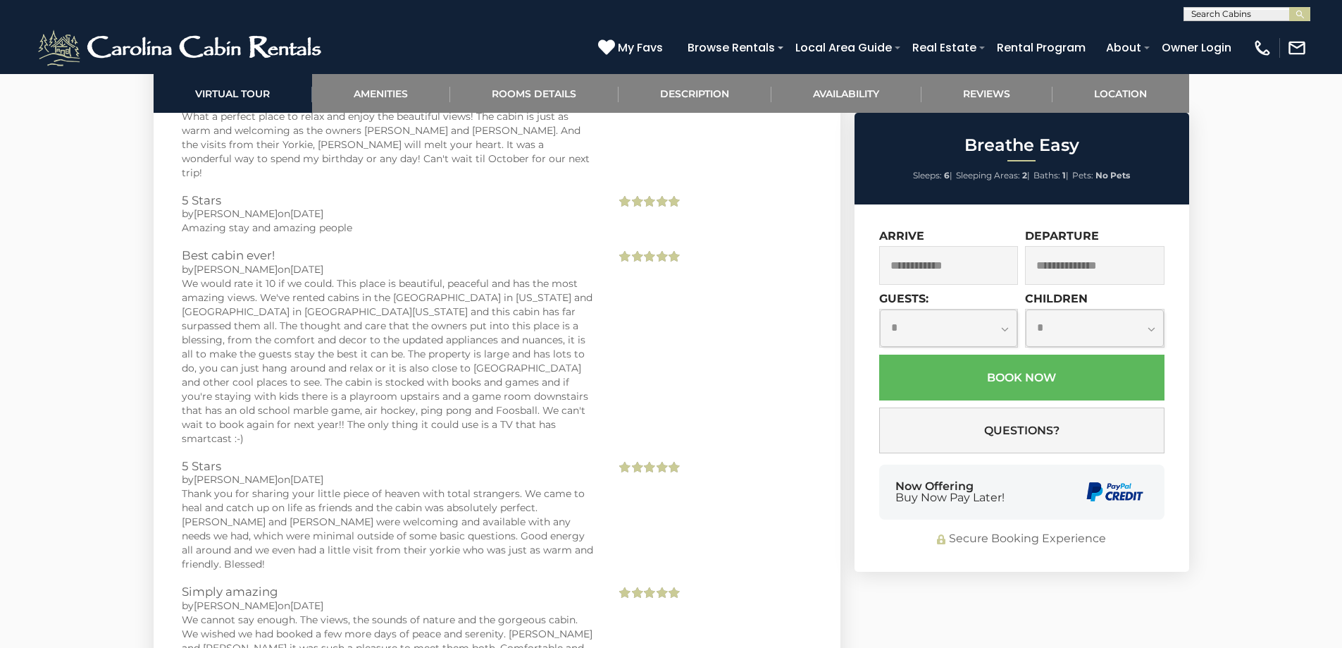
scroll to position [6204, 0]
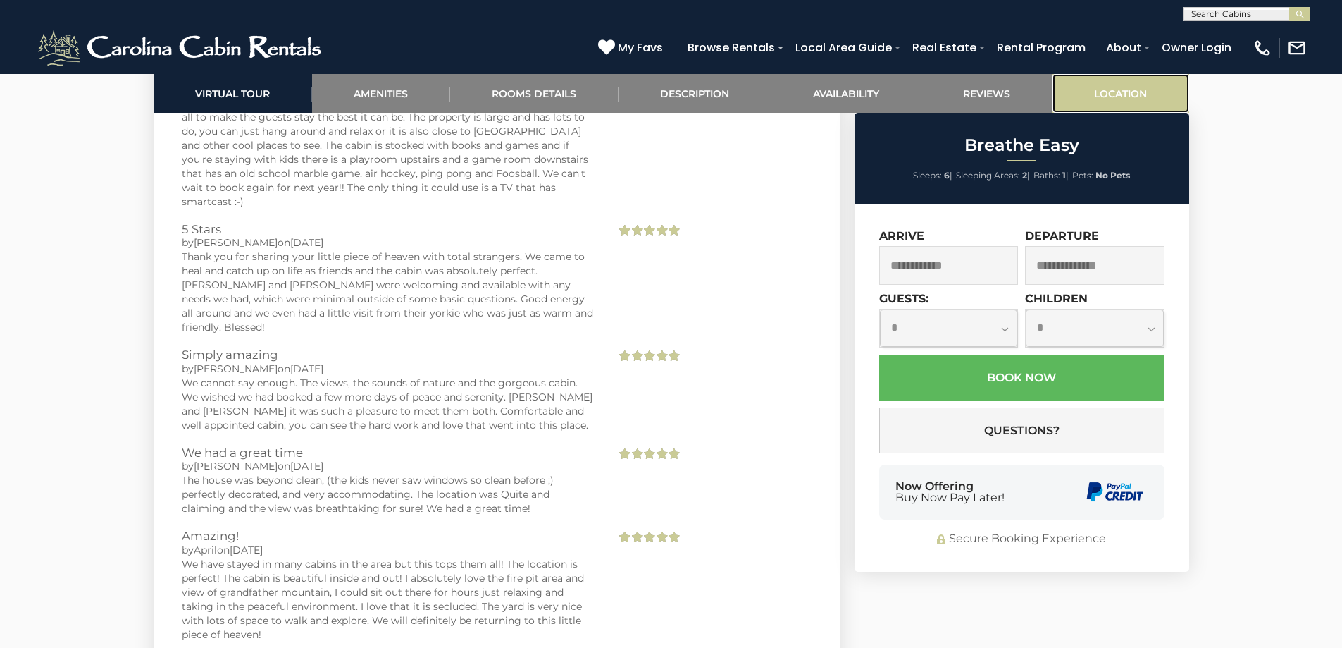
click at [1147, 98] on link "Location" at bounding box center [1121, 93] width 137 height 39
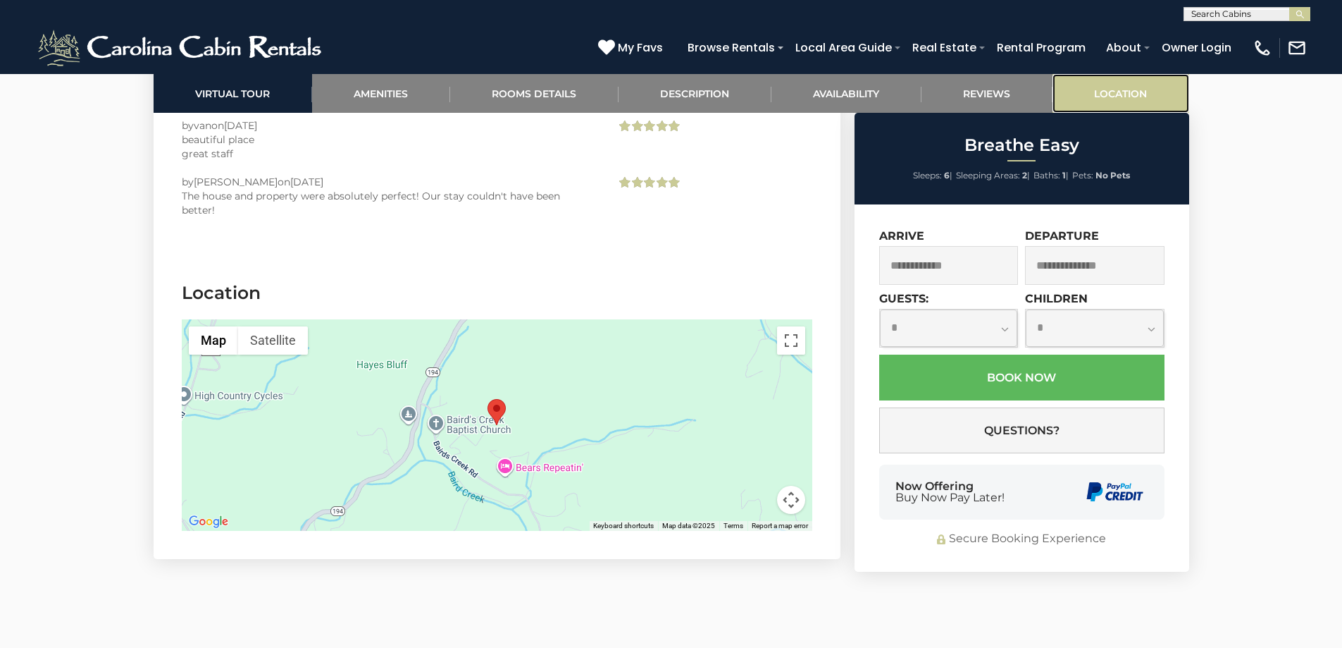
scroll to position [11473, 0]
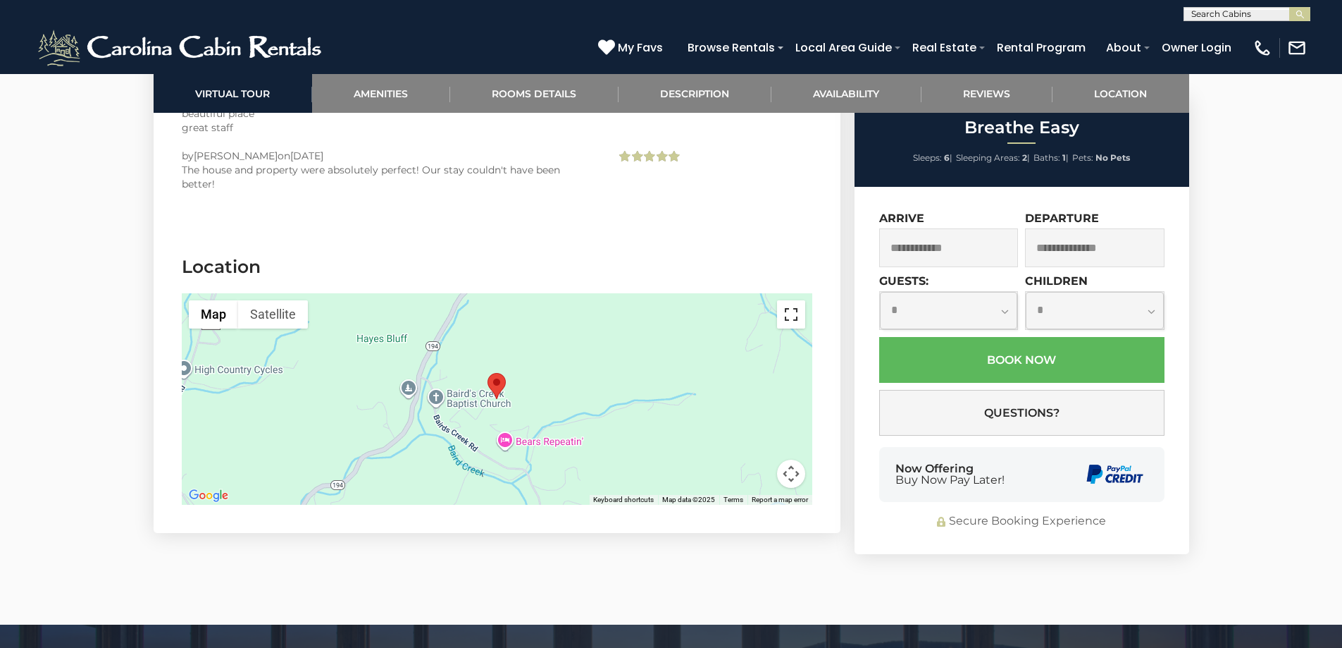
click at [803, 300] on button "Toggle fullscreen view" at bounding box center [791, 314] width 28 height 28
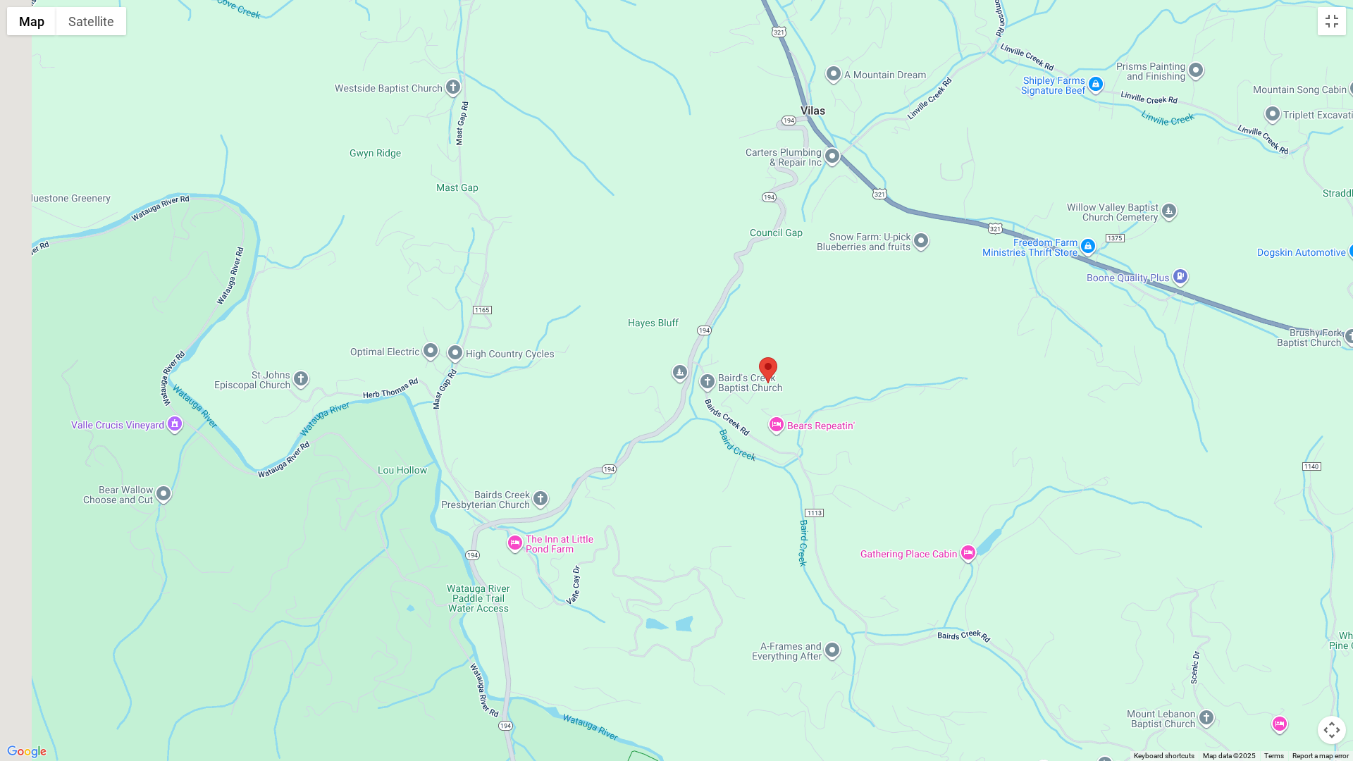
drag, startPoint x: 811, startPoint y: 380, endPoint x: 856, endPoint y: 383, distance: 44.5
click at [856, 383] on div at bounding box center [676, 380] width 1353 height 761
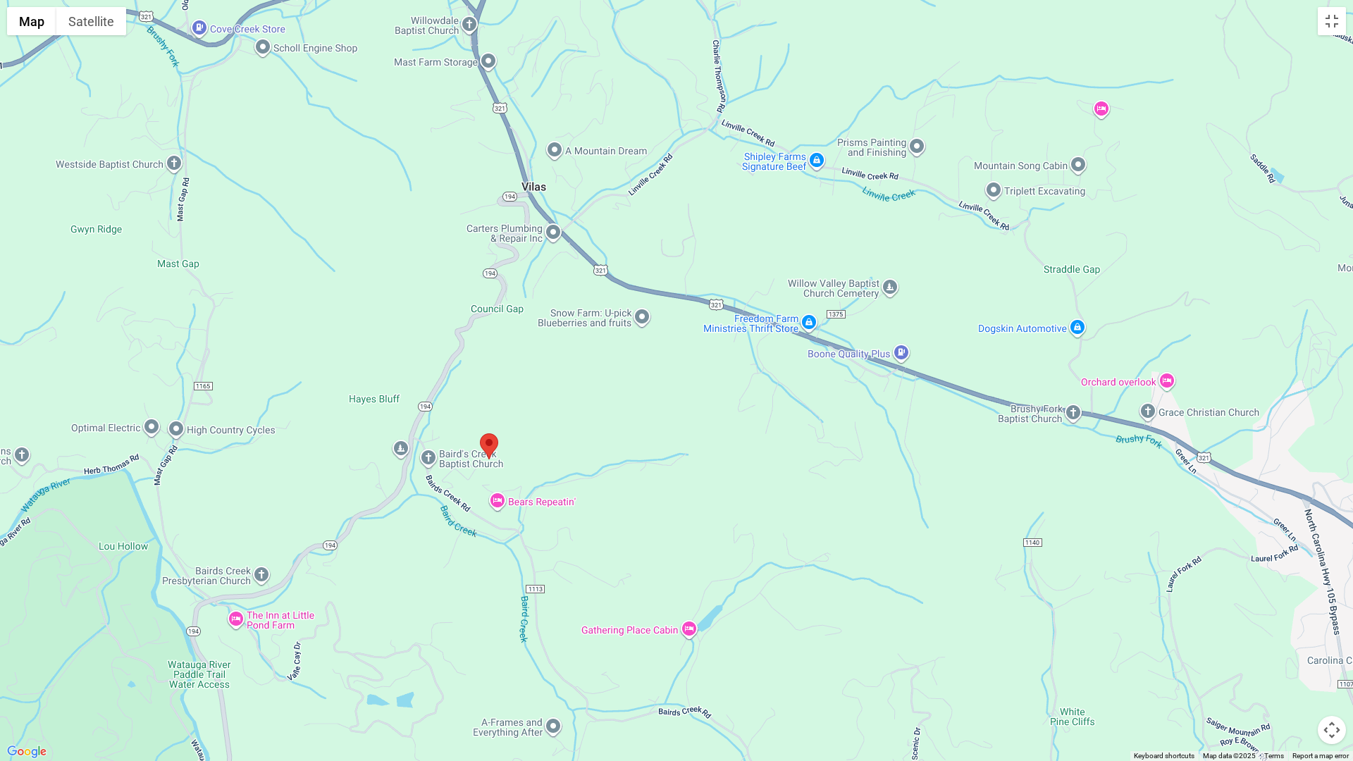
drag, startPoint x: 868, startPoint y: 374, endPoint x: 543, endPoint y: 450, distance: 334.4
click at [543, 450] on div at bounding box center [676, 380] width 1353 height 761
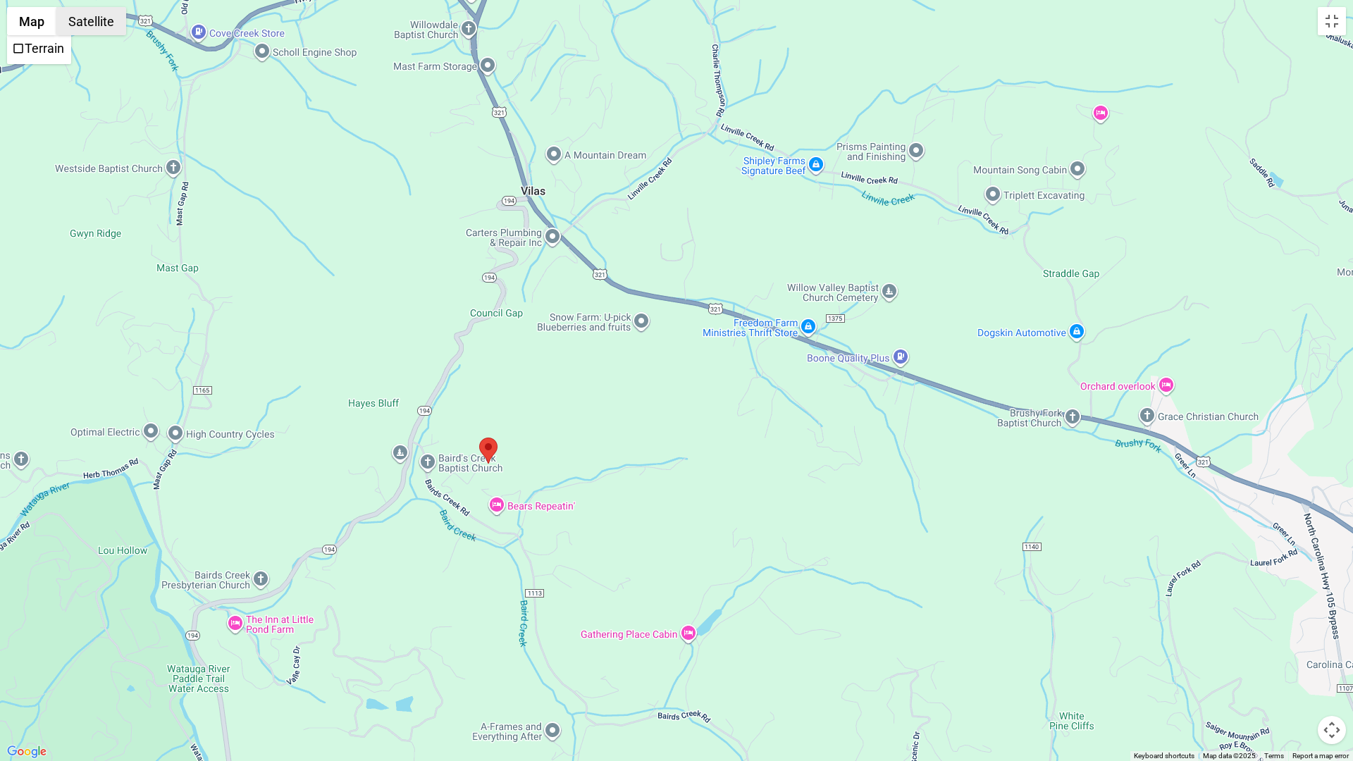
click at [113, 23] on button "Satellite" at bounding box center [91, 21] width 70 height 28
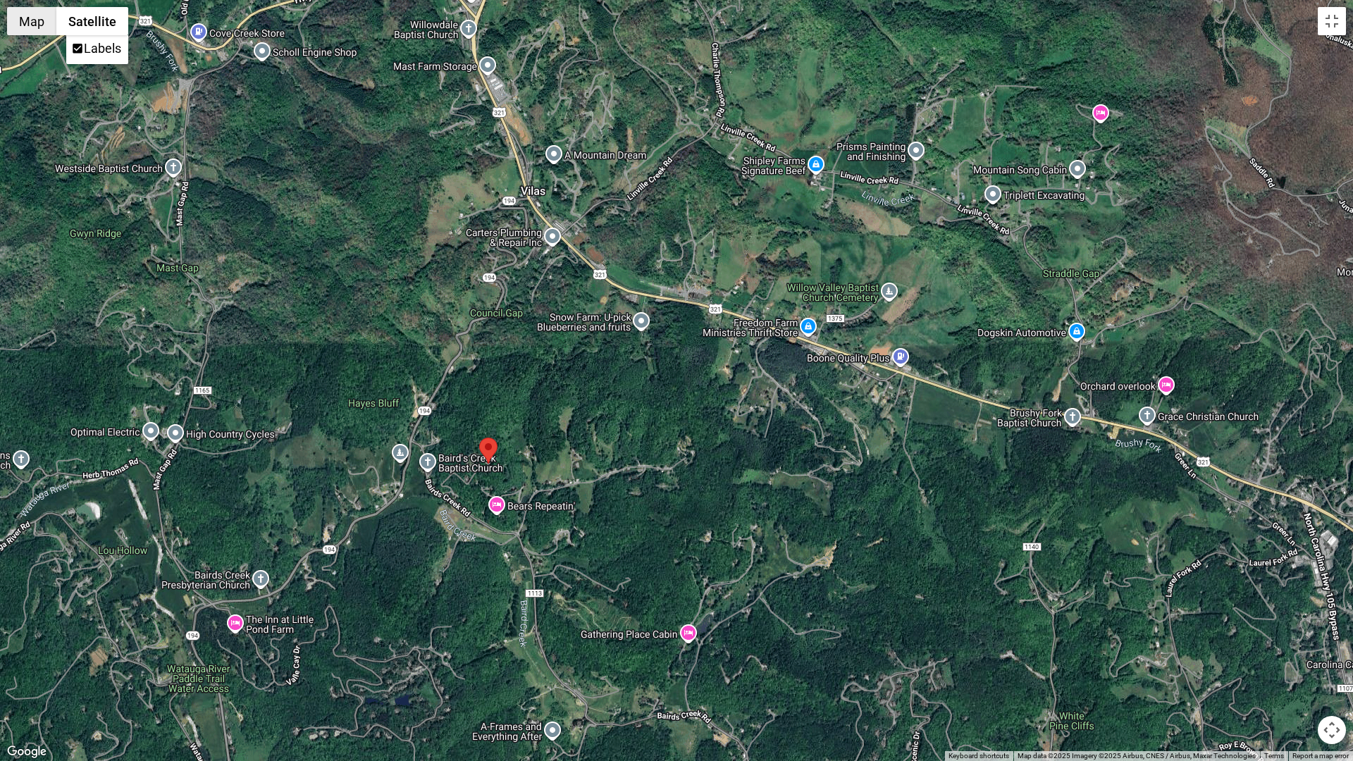
click at [25, 20] on button "Map" at bounding box center [31, 21] width 49 height 28
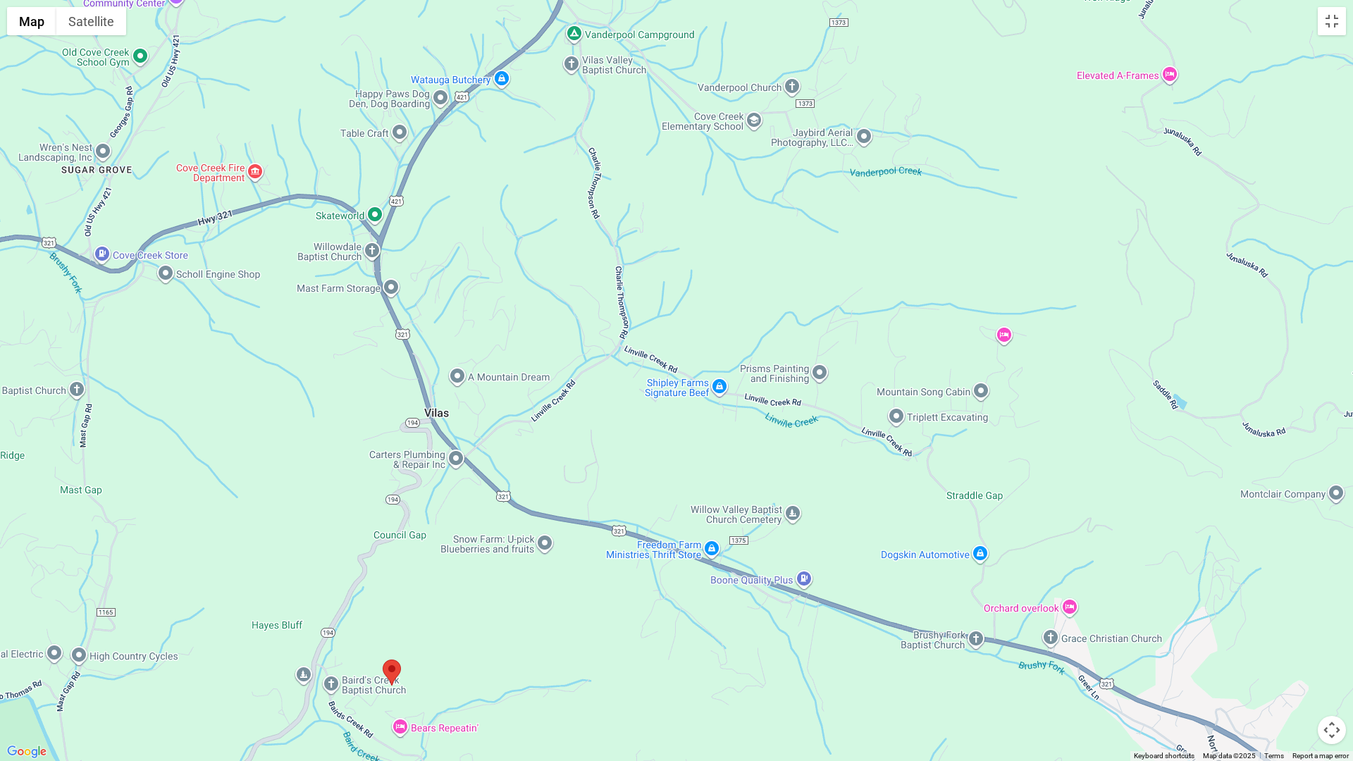
drag, startPoint x: 820, startPoint y: 334, endPoint x: 779, endPoint y: 426, distance: 100.3
click at [779, 426] on div at bounding box center [676, 380] width 1353 height 761
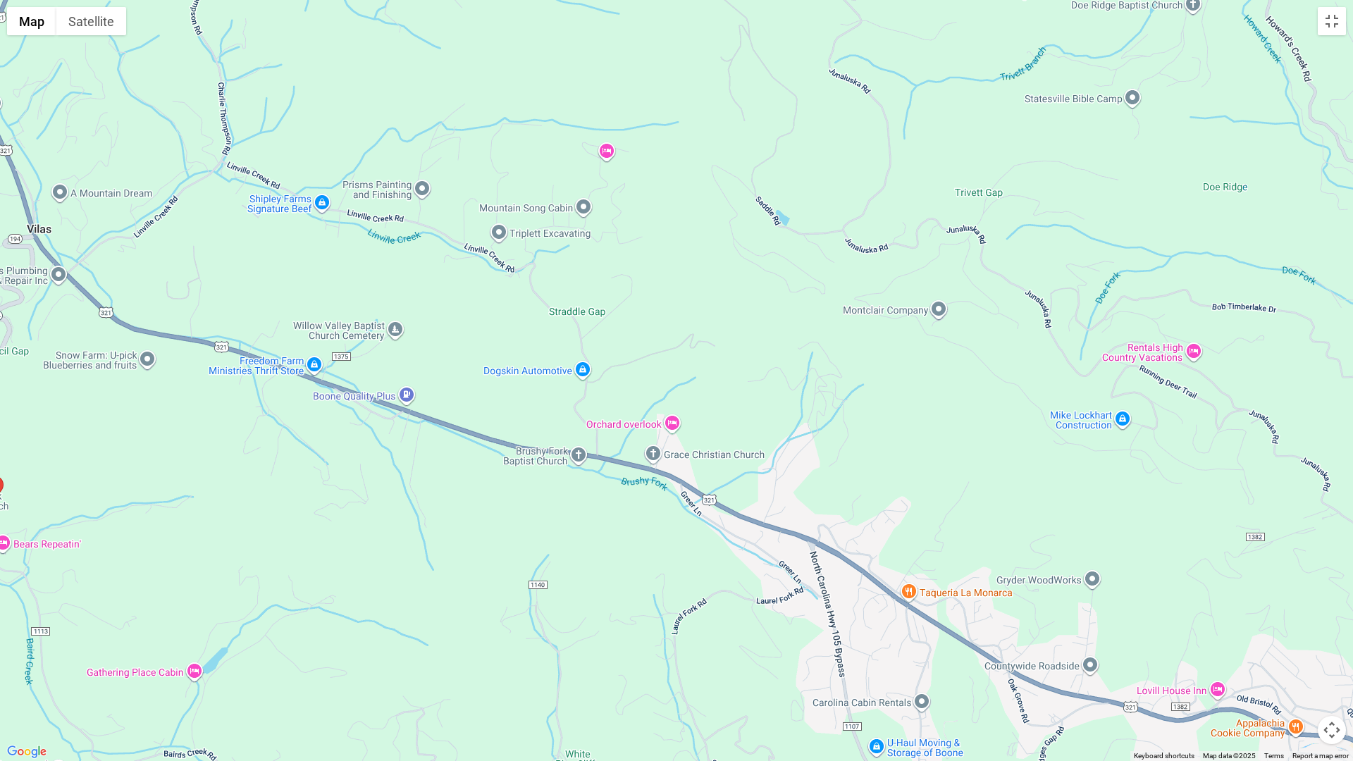
drag, startPoint x: 1250, startPoint y: 618, endPoint x: 847, endPoint y: 431, distance: 444.3
click at [847, 431] on div at bounding box center [676, 380] width 1353 height 761
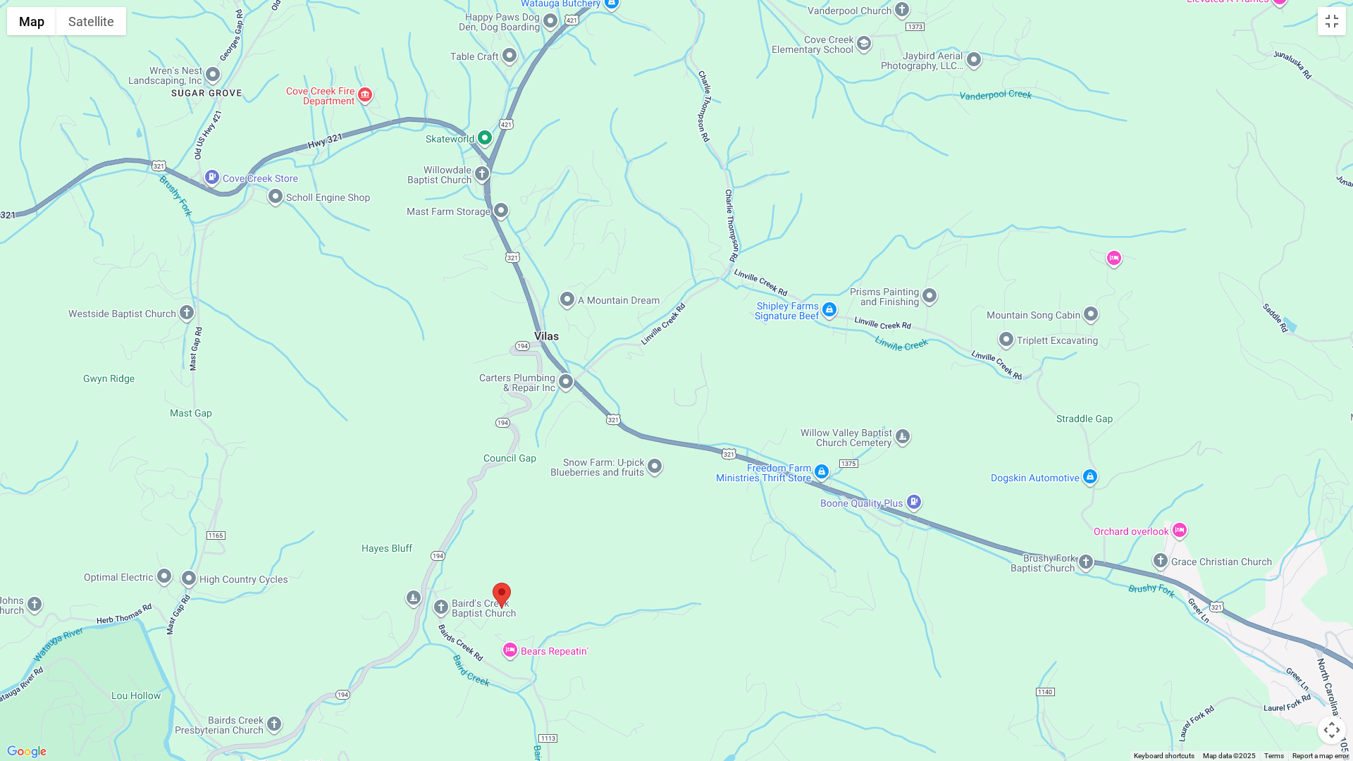
drag, startPoint x: 769, startPoint y: 555, endPoint x: 858, endPoint y: 573, distance: 91.4
click at [858, 573] on div at bounding box center [676, 380] width 1353 height 761
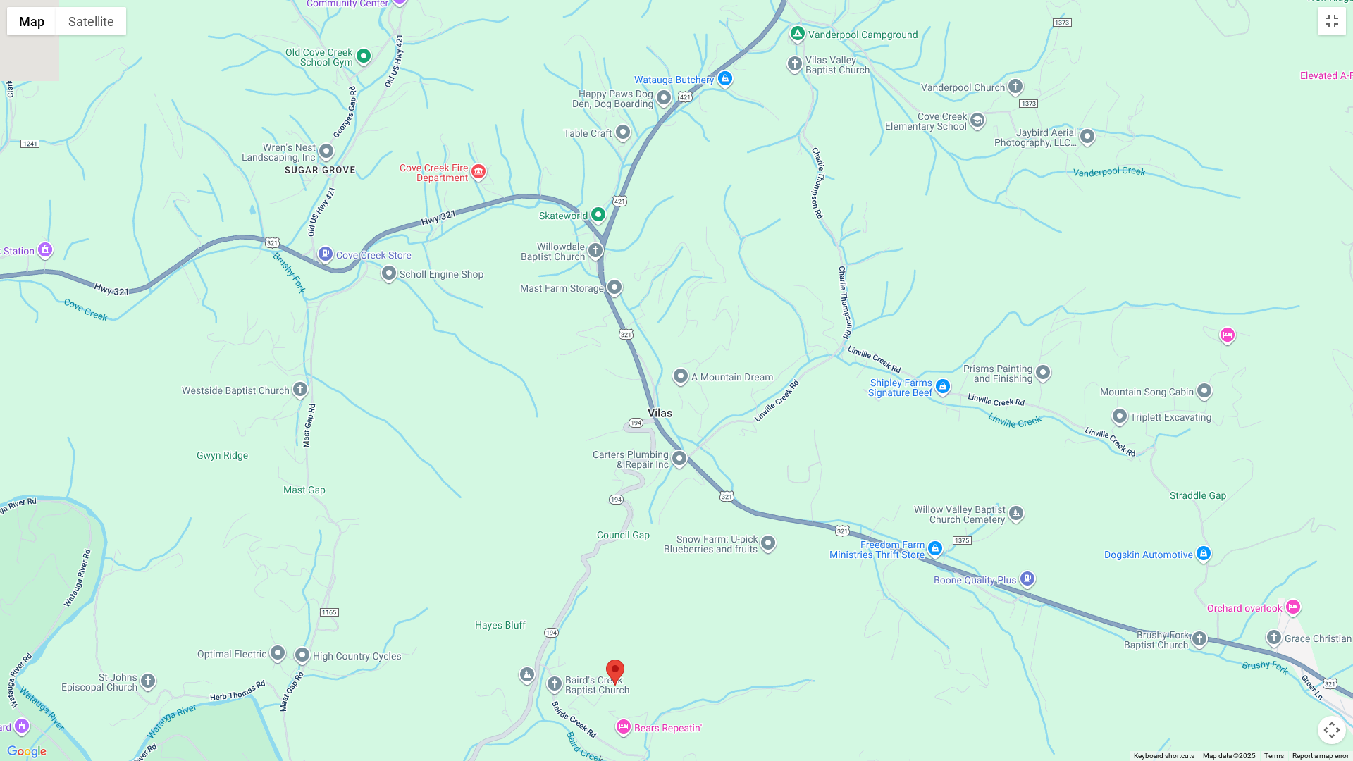
drag, startPoint x: 723, startPoint y: 487, endPoint x: 739, endPoint y: 498, distance: 19.7
click at [739, 498] on div at bounding box center [676, 380] width 1353 height 761
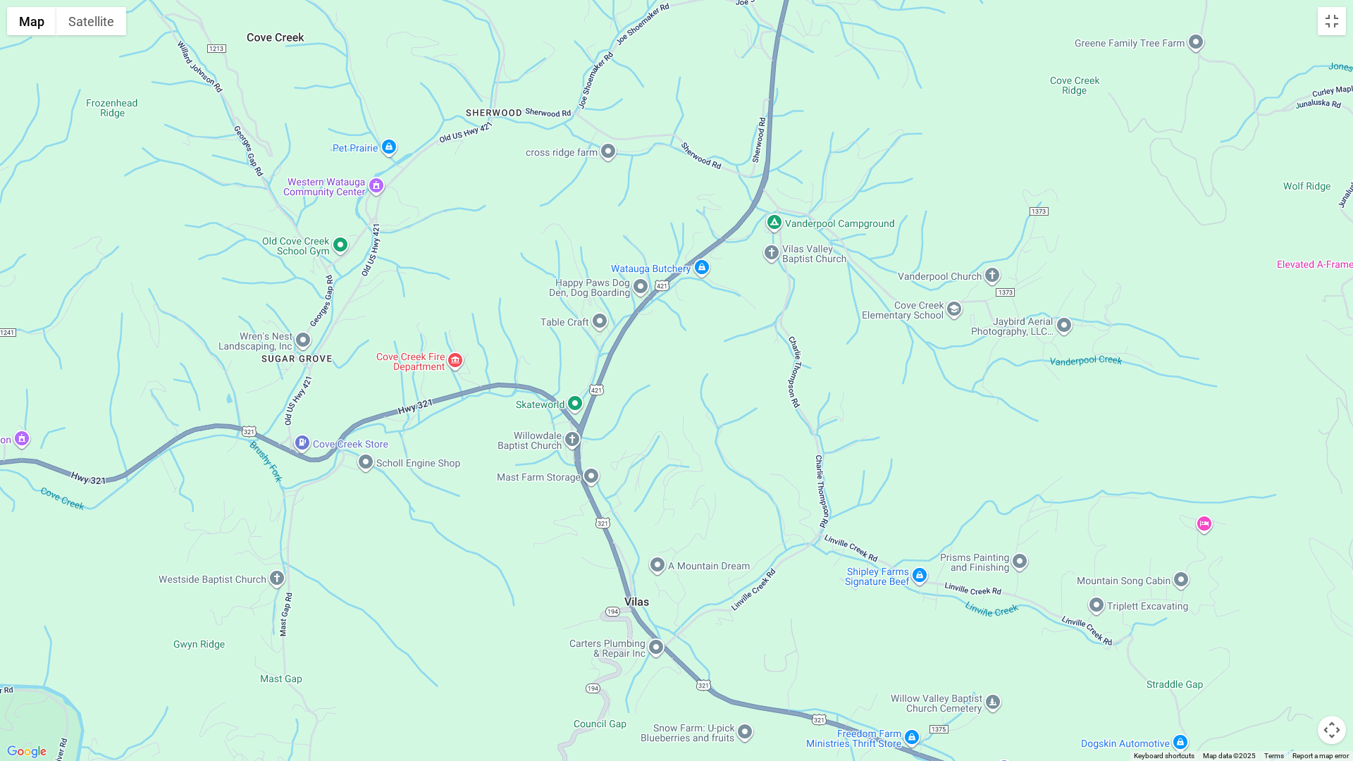
drag, startPoint x: 863, startPoint y: 260, endPoint x: 837, endPoint y: 447, distance: 189.2
click at [837, 447] on div at bounding box center [676, 380] width 1353 height 761
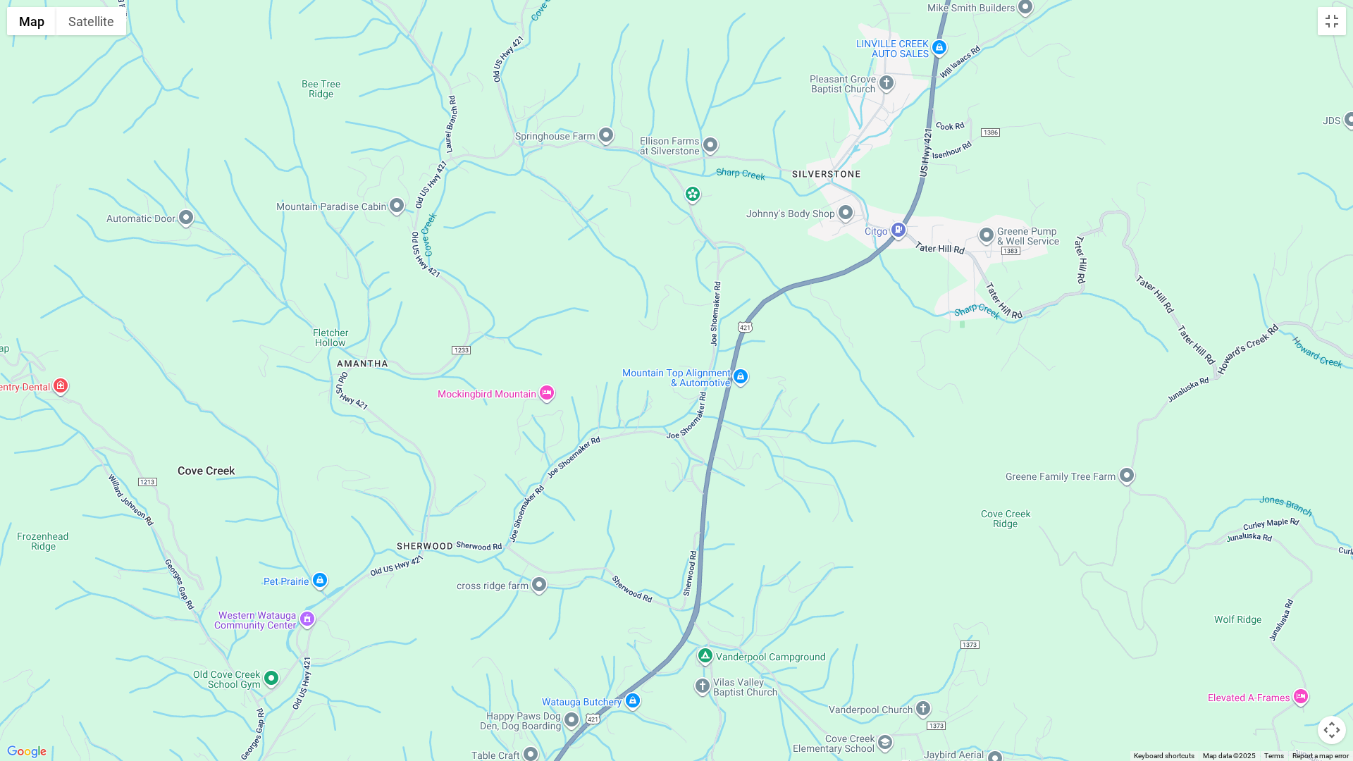
drag, startPoint x: 841, startPoint y: 256, endPoint x: 772, endPoint y: 657, distance: 406.9
click at [772, 647] on div at bounding box center [676, 380] width 1353 height 761
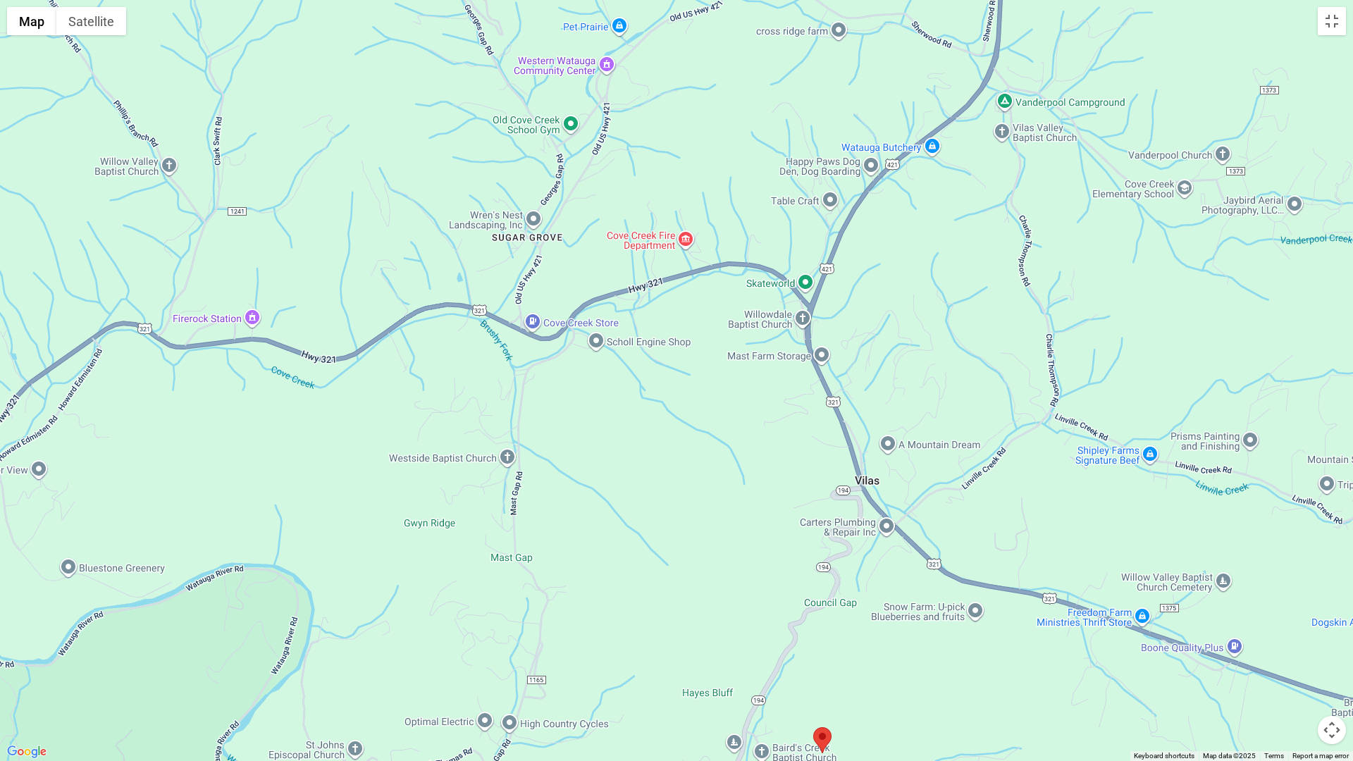
drag, startPoint x: 752, startPoint y: 599, endPoint x: 1062, endPoint y: 30, distance: 648.4
click at [1062, 30] on div at bounding box center [676, 380] width 1353 height 761
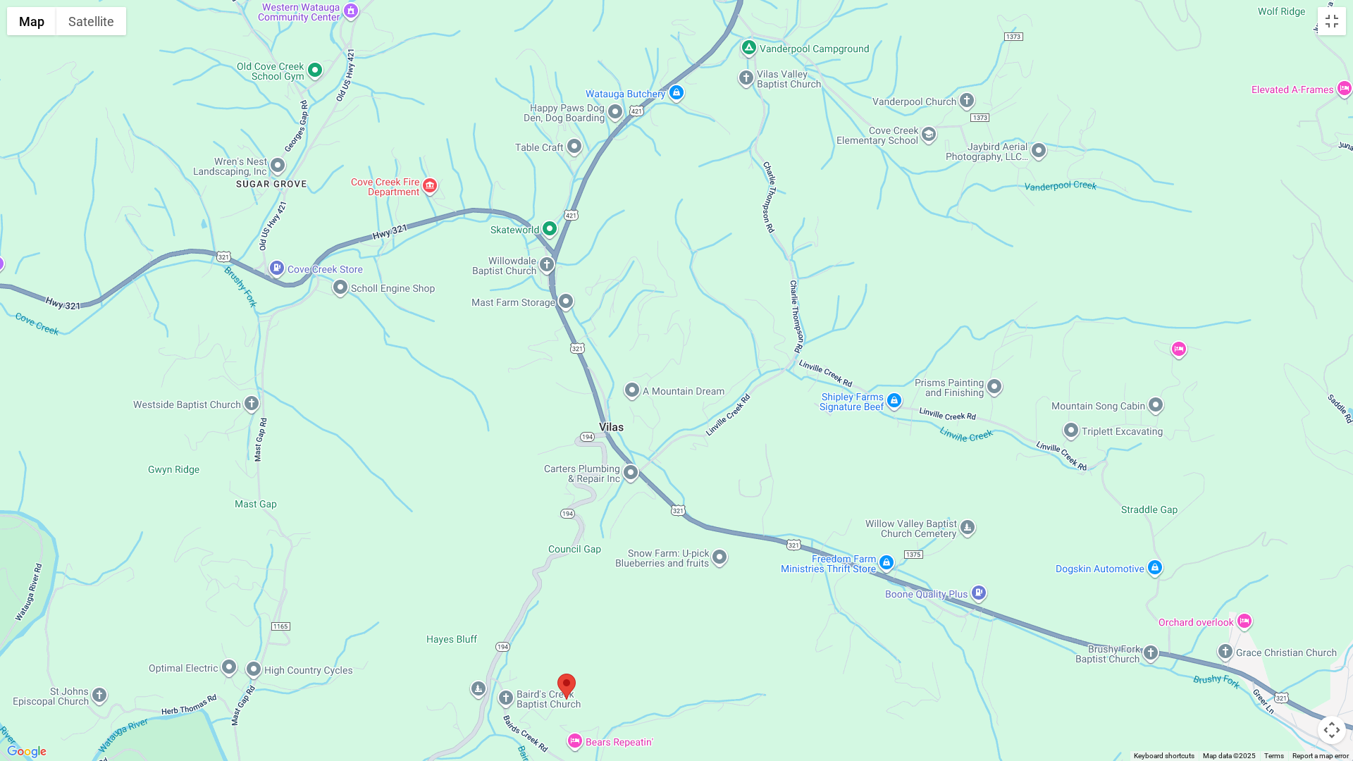
drag, startPoint x: 1141, startPoint y: 409, endPoint x: 885, endPoint y: 300, distance: 278.4
click at [886, 304] on div at bounding box center [676, 380] width 1353 height 761
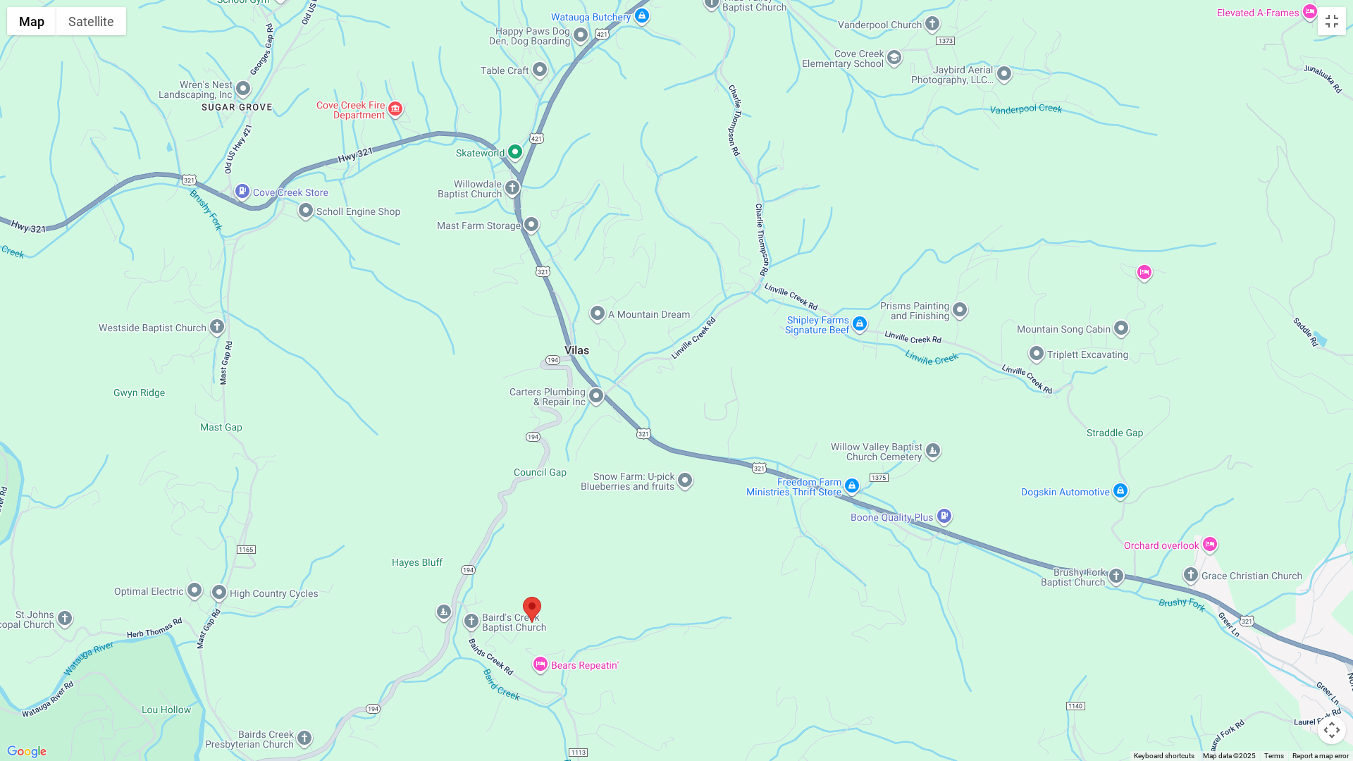
drag, startPoint x: 1111, startPoint y: 457, endPoint x: 932, endPoint y: 400, distance: 187.9
click at [932, 400] on div at bounding box center [676, 380] width 1353 height 761
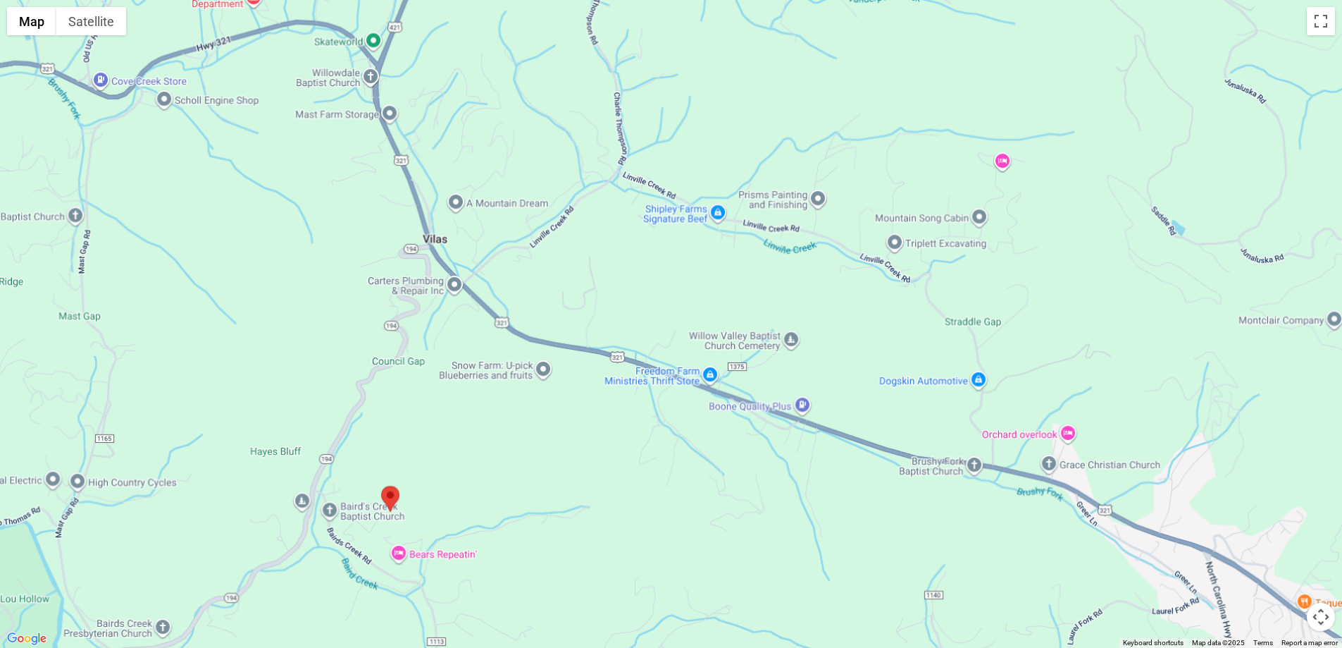
scroll to position [8513, 0]
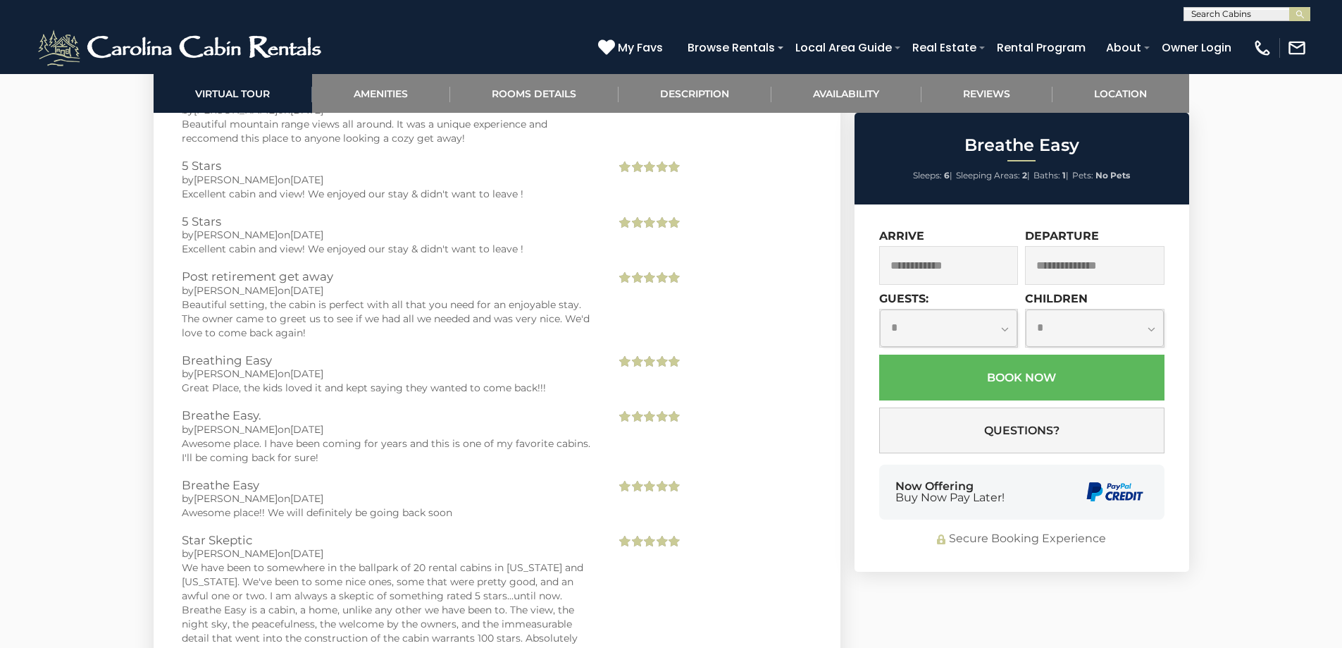
click at [407, 71] on div "[PHONE_NUMBER] My Favs Browse Rentals Local Area Guide Activities & Attractions…" at bounding box center [671, 47] width 1342 height 53
click at [407, 99] on link "Amenities" at bounding box center [381, 93] width 138 height 39
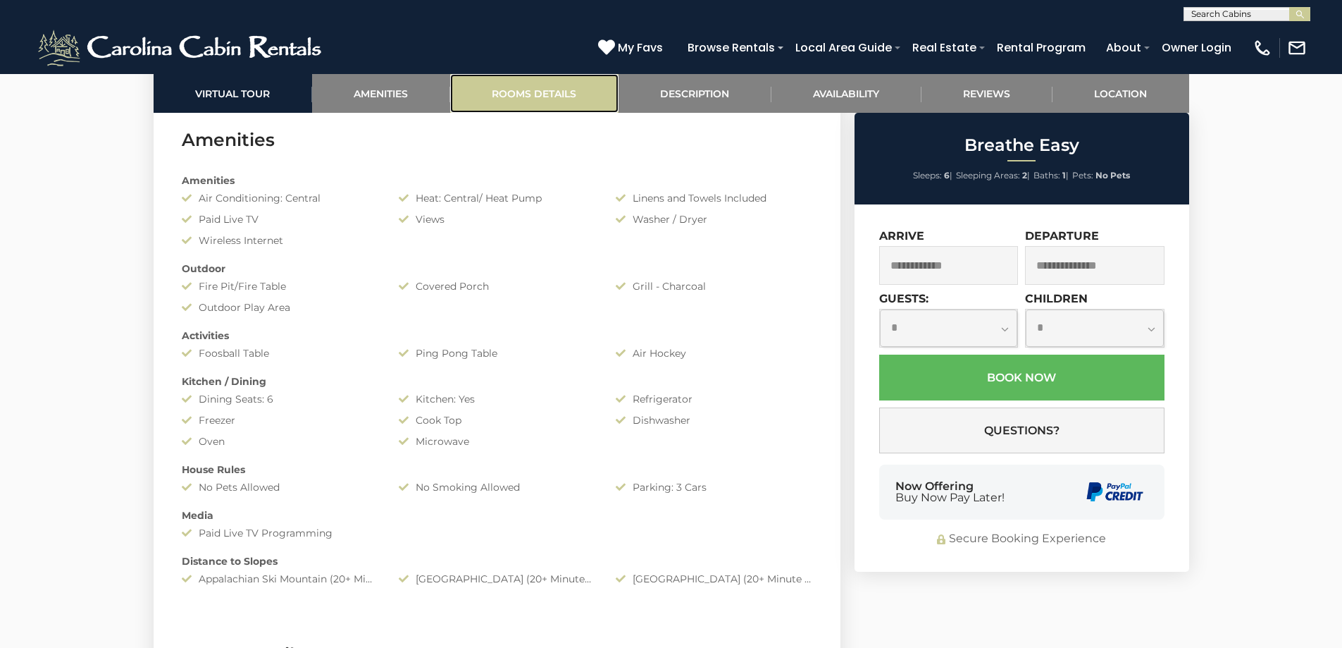
click at [576, 91] on link "Rooms Details" at bounding box center [534, 93] width 168 height 39
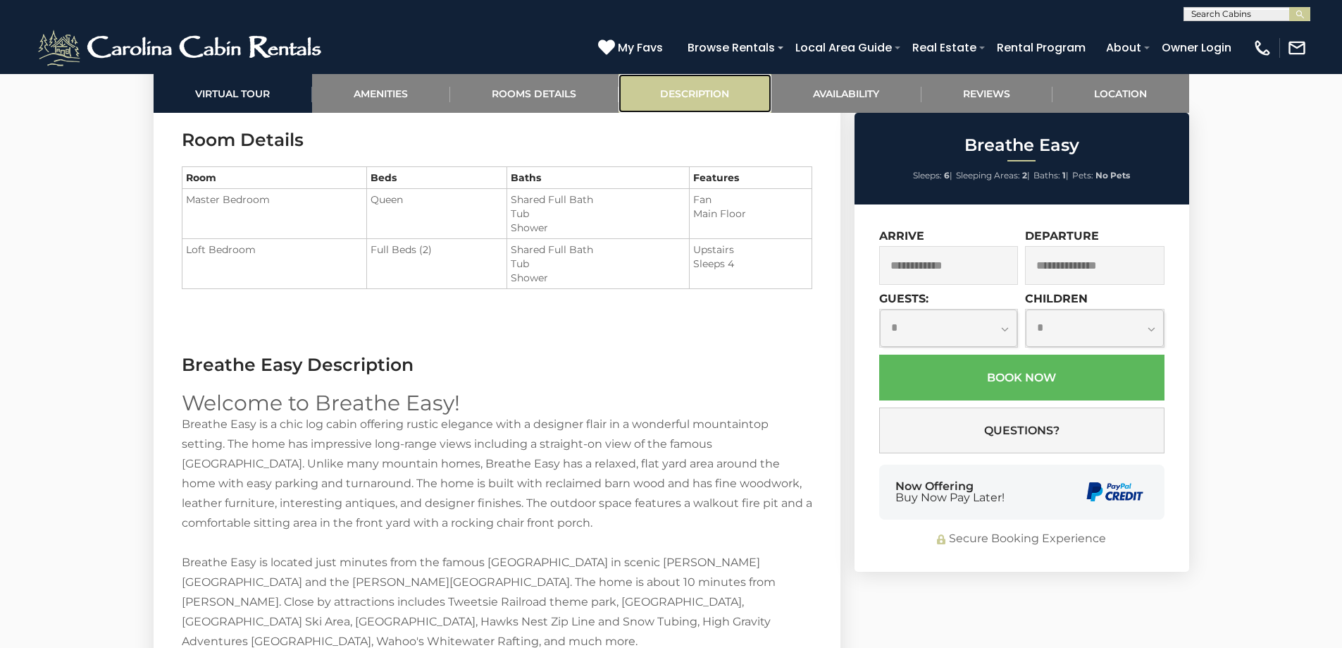
click at [681, 98] on link "Description" at bounding box center [695, 93] width 153 height 39
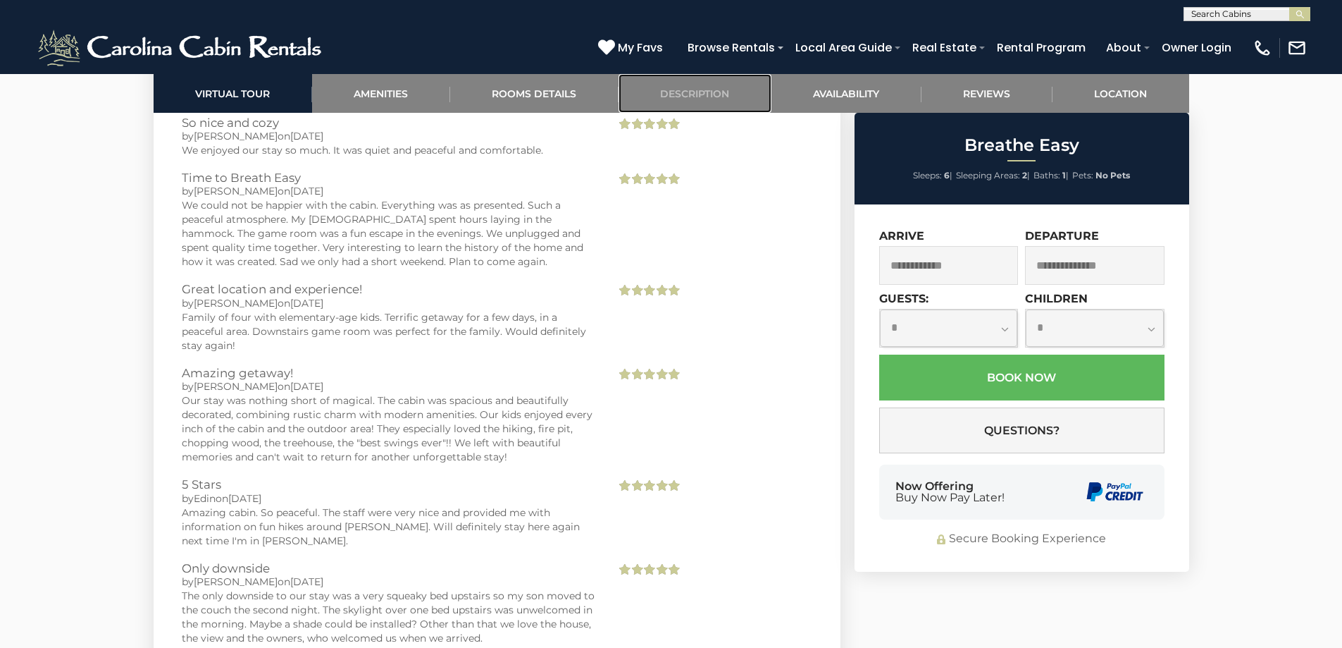
scroll to position [3128, 0]
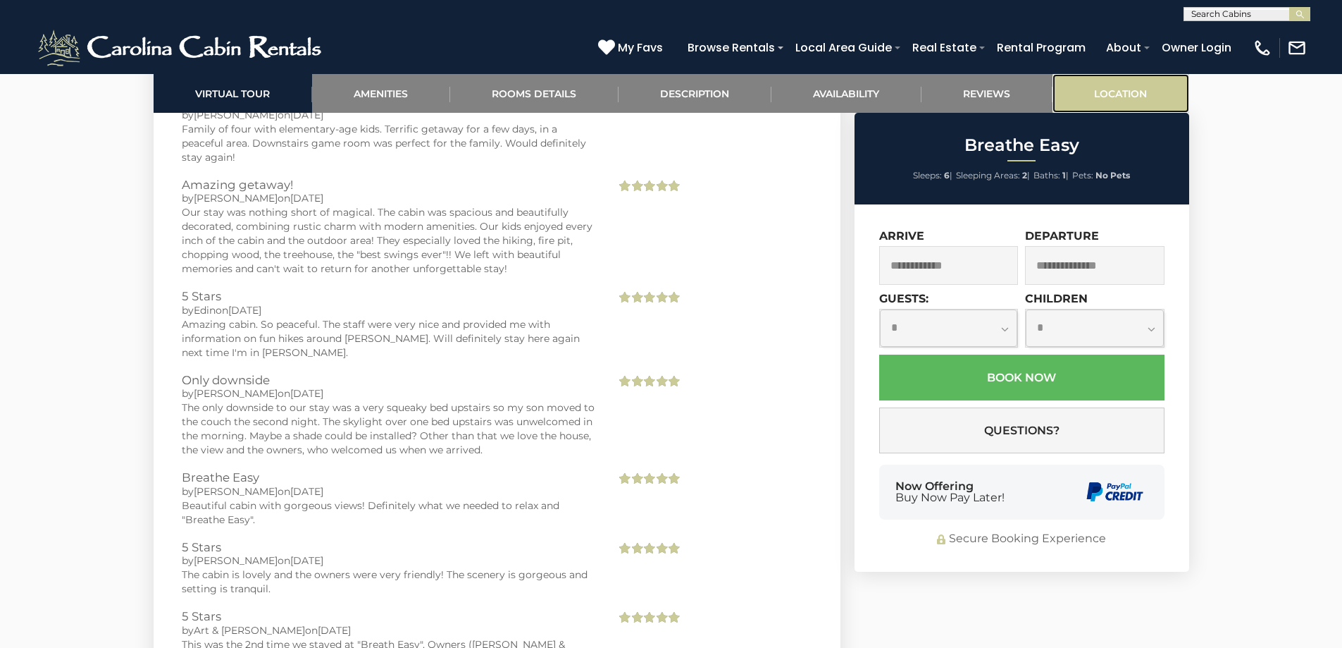
click at [1135, 89] on link "Location" at bounding box center [1121, 93] width 137 height 39
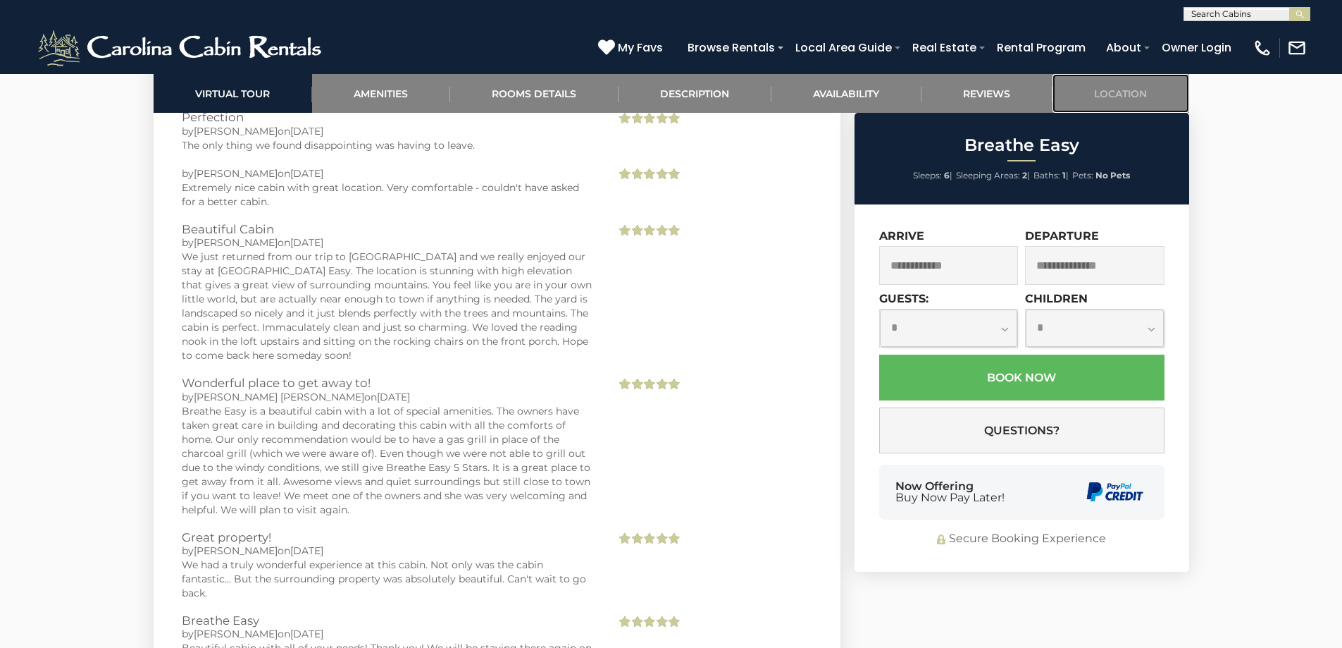
scroll to position [10768, 0]
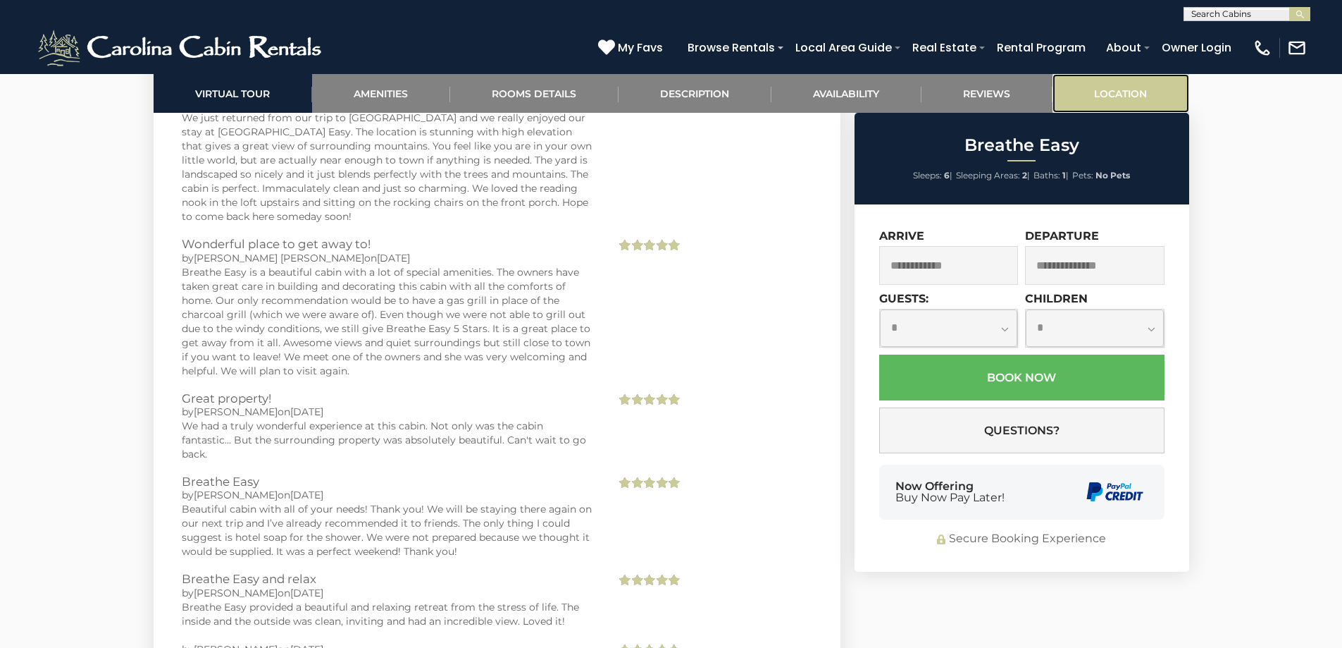
click at [1140, 97] on link "Location" at bounding box center [1121, 93] width 137 height 39
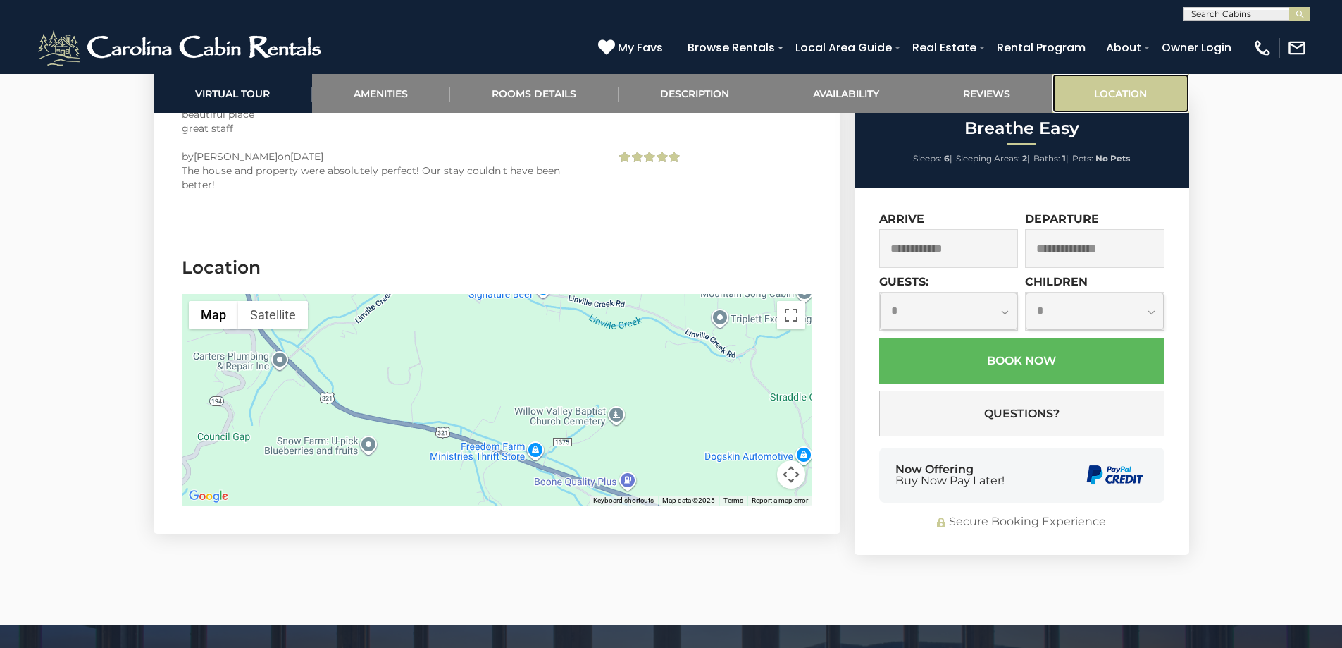
scroll to position [11473, 0]
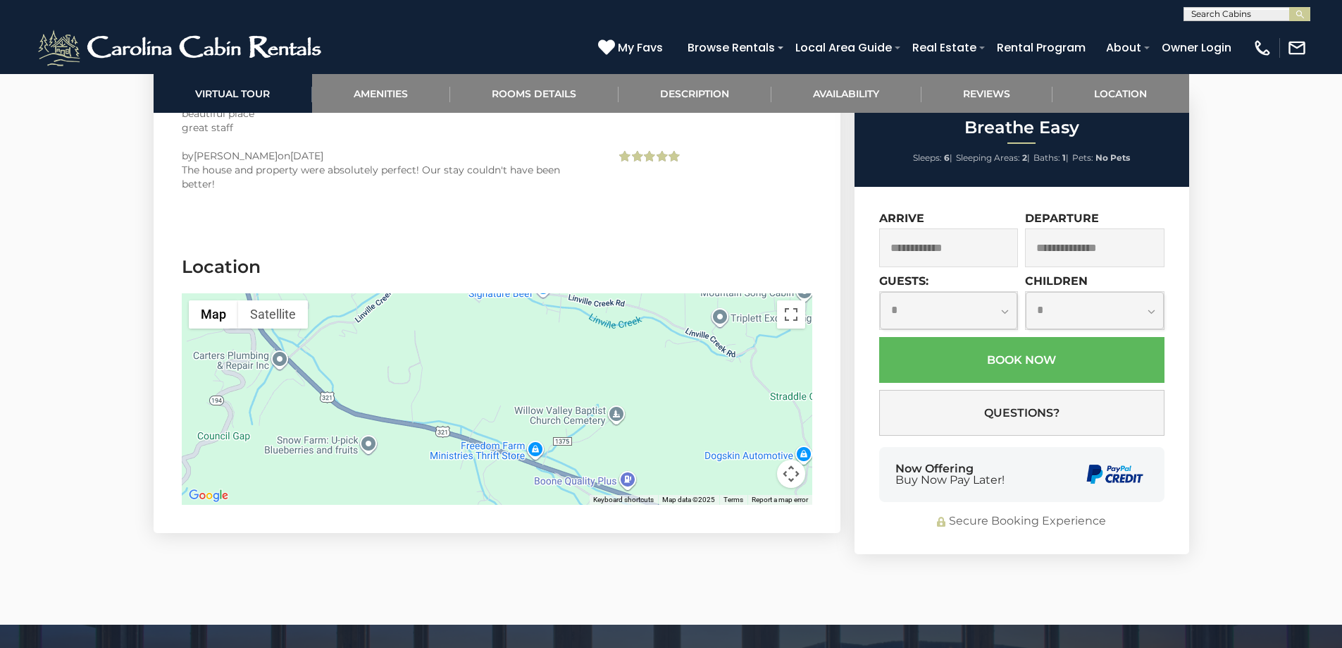
click at [512, 293] on div at bounding box center [497, 398] width 631 height 211
click at [796, 300] on button "Toggle fullscreen view" at bounding box center [791, 314] width 28 height 28
